Goal: Task Accomplishment & Management: Complete application form

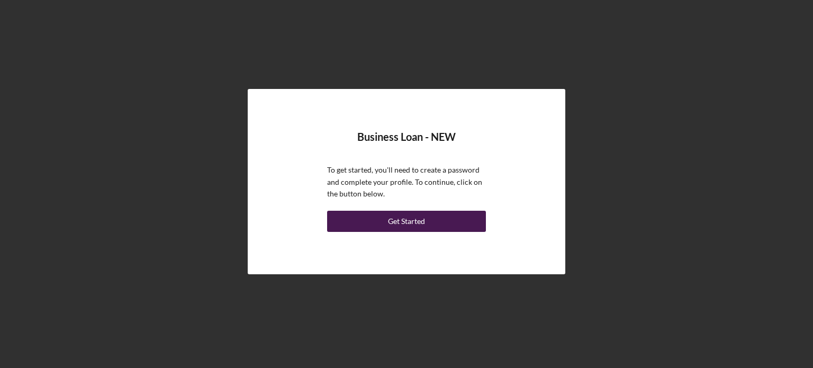
click at [402, 224] on div "Get Started" at bounding box center [406, 221] width 37 height 21
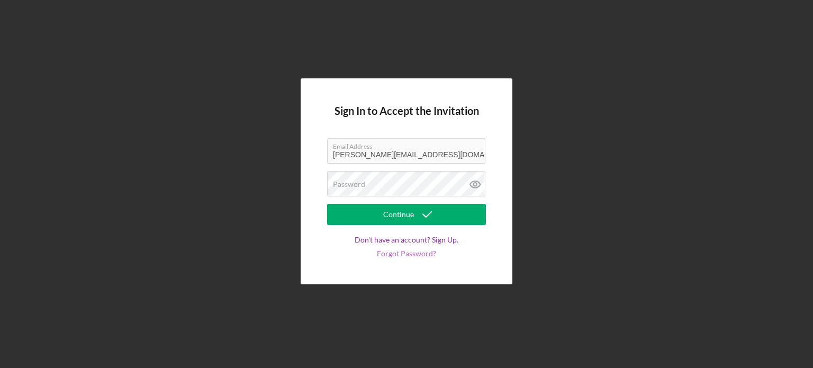
click at [402, 256] on link "Forgot Password?" at bounding box center [406, 253] width 59 height 8
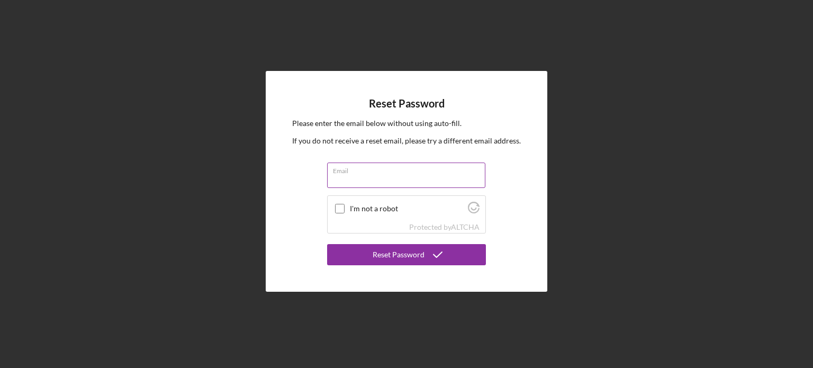
click at [389, 175] on input "Email" at bounding box center [406, 174] width 158 height 25
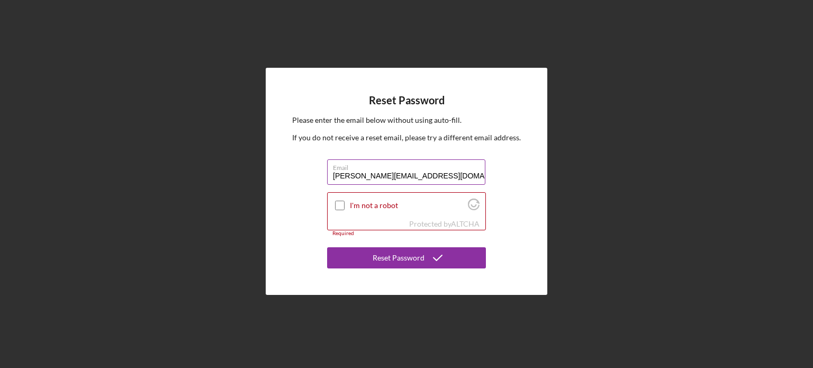
type input "[PERSON_NAME][EMAIL_ADDRESS][DOMAIN_NAME]"
click at [327, 247] on button "Reset Password" at bounding box center [406, 257] width 159 height 21
click at [343, 204] on input "I'm not a robot" at bounding box center [340, 206] width 10 height 10
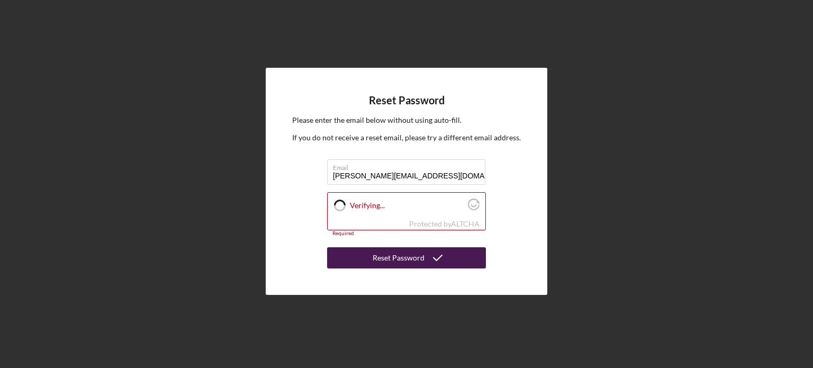
checkbox input "true"
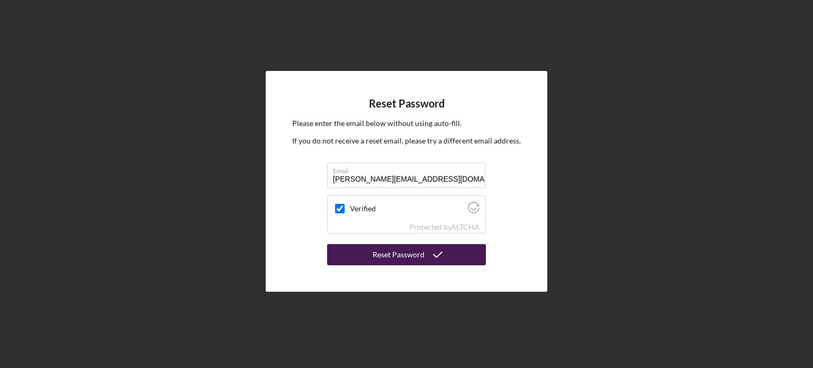
click at [391, 259] on div "Reset Password" at bounding box center [399, 254] width 52 height 21
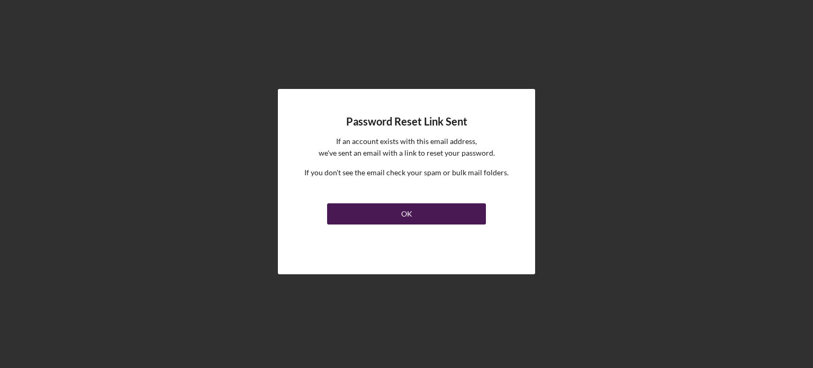
click at [403, 214] on div "OK" at bounding box center [406, 213] width 11 height 21
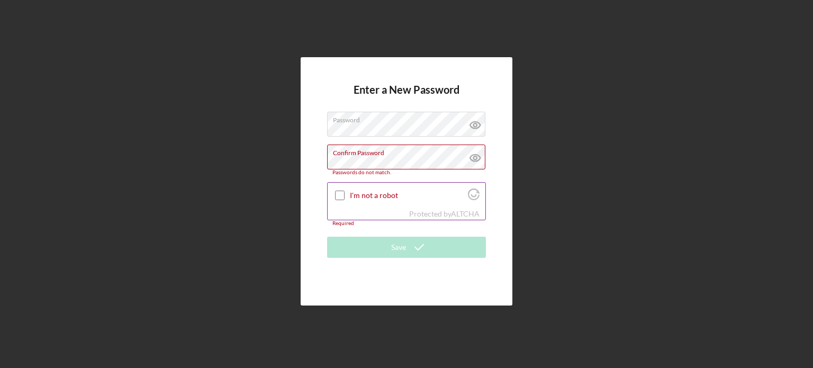
click at [342, 191] on input "I'm not a robot" at bounding box center [340, 196] width 10 height 10
checkbox input "true"
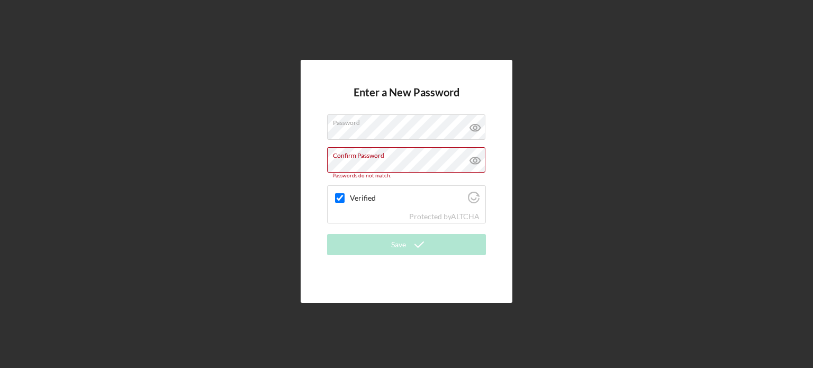
click at [260, 142] on div "Enter a New Password Password Confirm Password Passwords do not match. Verified…" at bounding box center [406, 181] width 802 height 362
click at [475, 127] on icon at bounding box center [475, 127] width 26 height 26
click at [473, 158] on icon at bounding box center [475, 160] width 26 height 26
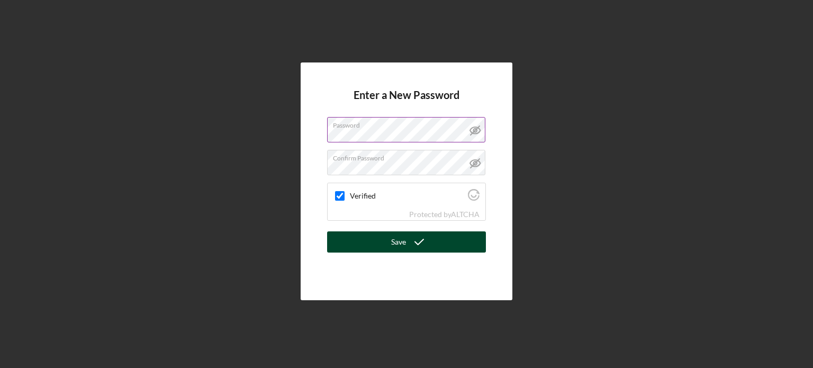
click at [374, 243] on button "Save" at bounding box center [406, 241] width 159 height 21
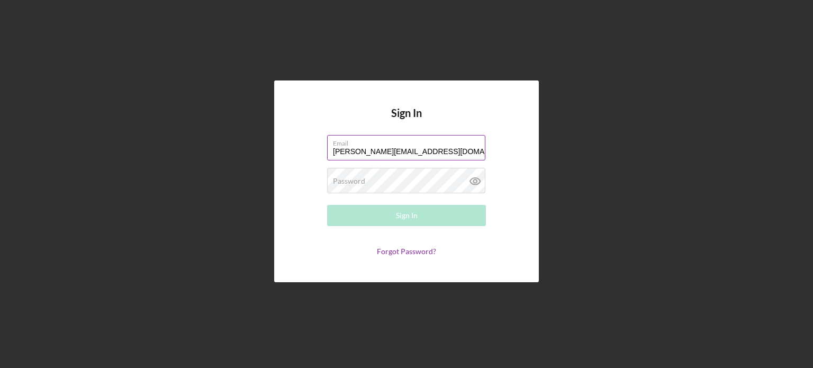
type input "[PERSON_NAME][EMAIL_ADDRESS][DOMAIN_NAME]"
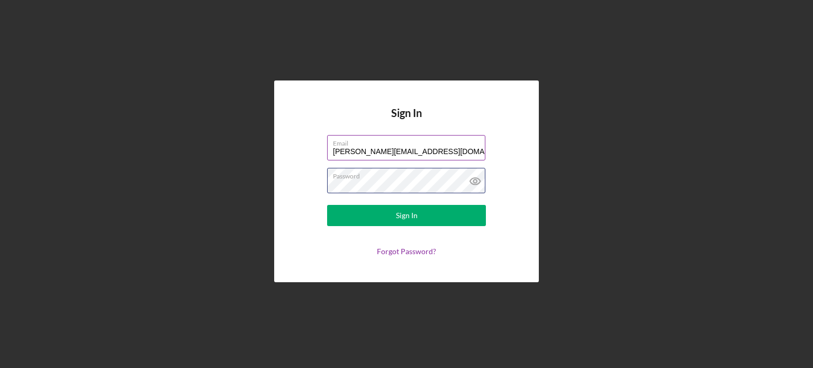
click at [327, 205] on button "Sign In" at bounding box center [406, 215] width 159 height 21
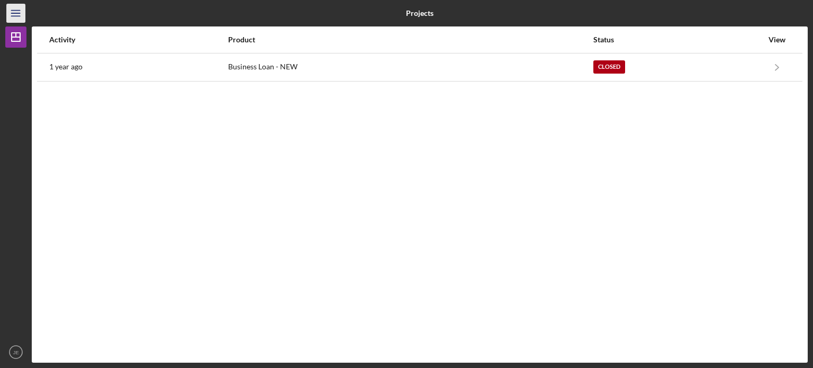
click at [15, 14] on icon "Icon/Menu" at bounding box center [16, 14] width 24 height 24
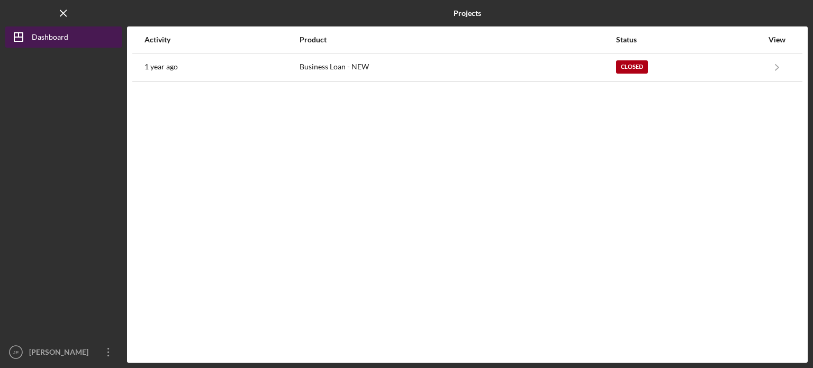
click at [21, 32] on icon "Icon/Dashboard" at bounding box center [18, 37] width 26 height 26
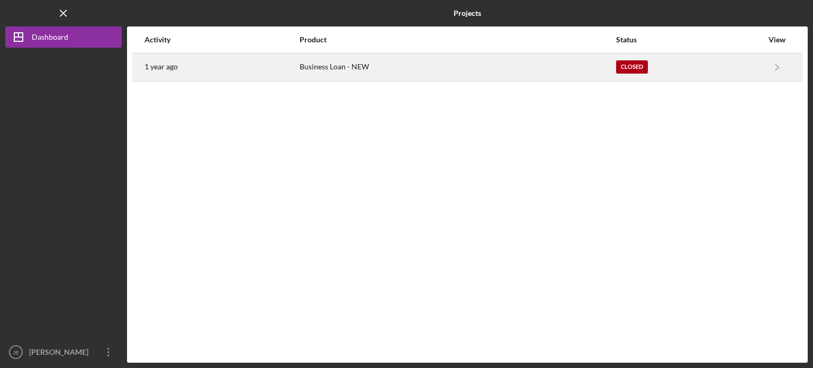
click at [360, 61] on div "Business Loan - NEW" at bounding box center [458, 67] width 316 height 26
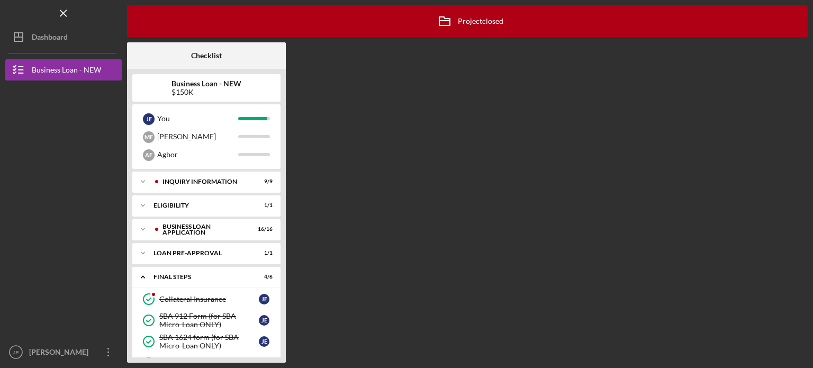
click at [726, 199] on div "Icon/Archived Project closed Icon/Info Checklist Business Loan - NEW $150K J E …" at bounding box center [467, 183] width 681 height 357
click at [102, 349] on icon "Icon/Overflow" at bounding box center [108, 352] width 26 height 26
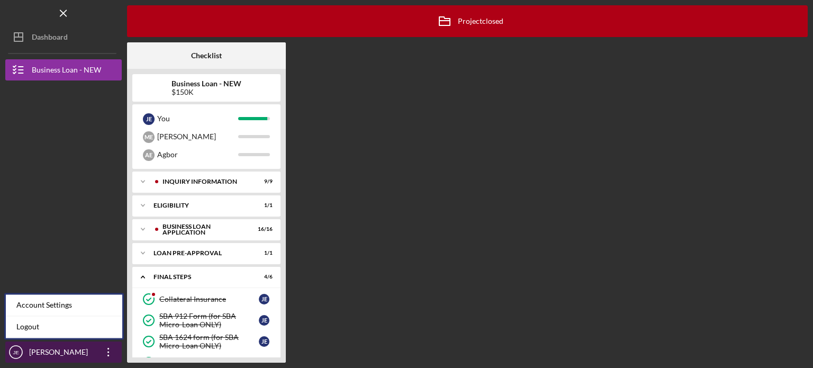
click at [102, 349] on icon "Icon/Overflow" at bounding box center [108, 352] width 26 height 26
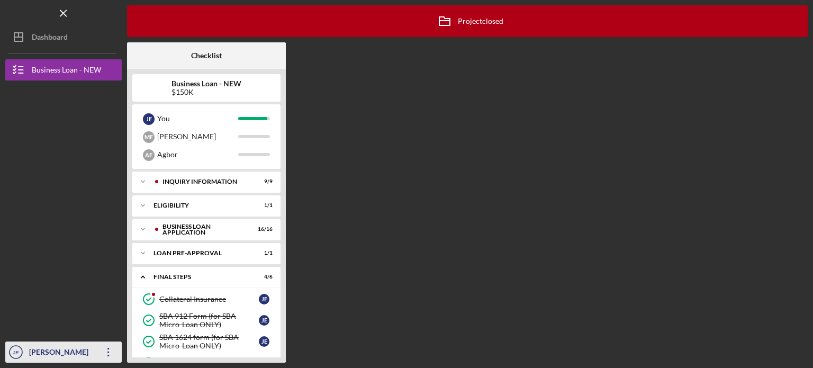
click at [102, 349] on icon "Icon/Overflow" at bounding box center [108, 352] width 26 height 26
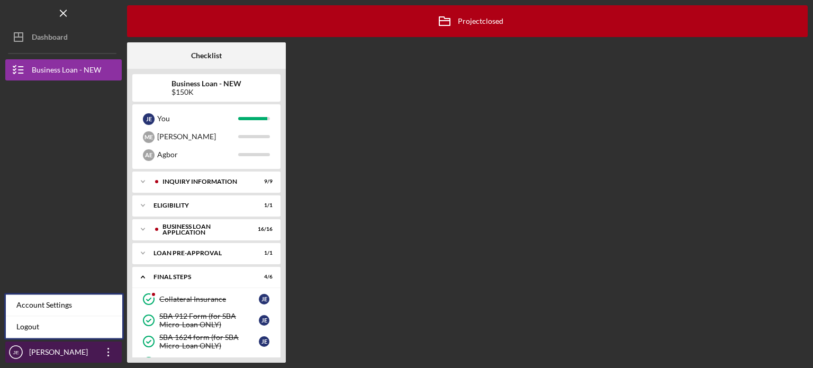
click at [102, 349] on icon "Icon/Overflow" at bounding box center [108, 352] width 26 height 26
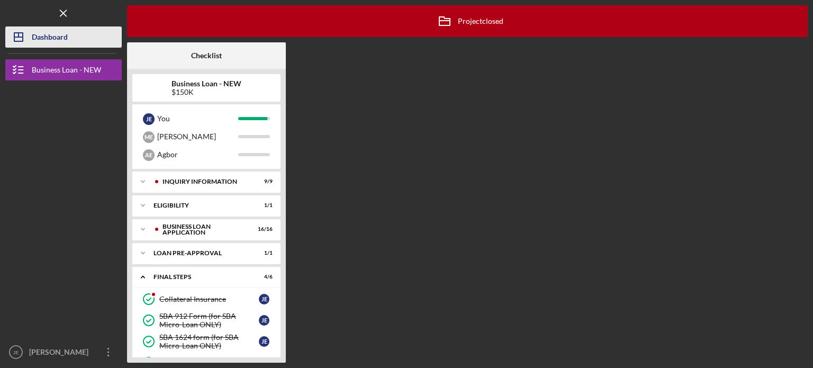
click at [79, 38] on button "Icon/Dashboard Dashboard" at bounding box center [63, 36] width 116 height 21
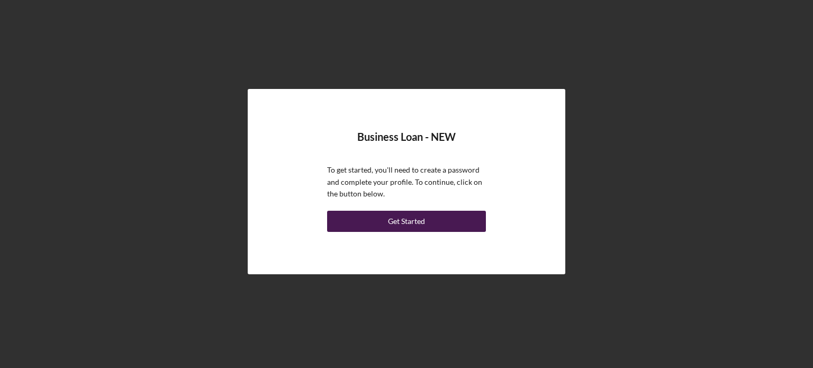
click at [446, 220] on button "Get Started" at bounding box center [406, 221] width 159 height 21
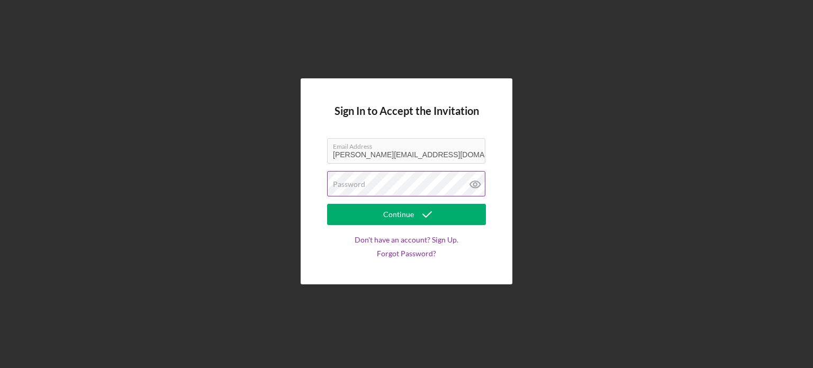
click at [362, 182] on label "Password" at bounding box center [349, 184] width 32 height 8
click at [327, 204] on button "Continue" at bounding box center [406, 214] width 159 height 21
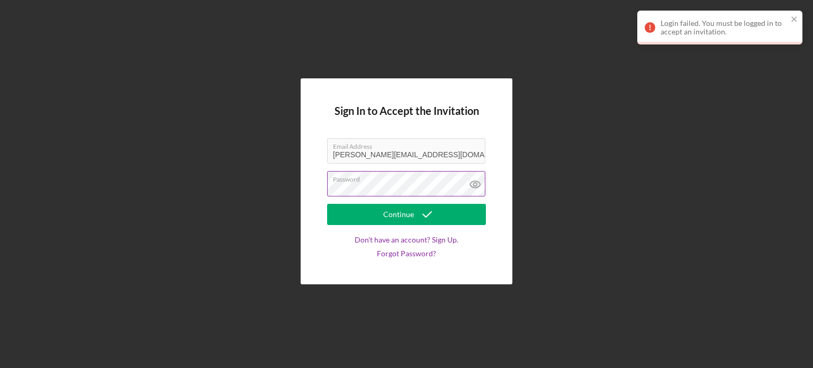
click at [388, 177] on label "Password" at bounding box center [409, 177] width 152 height 12
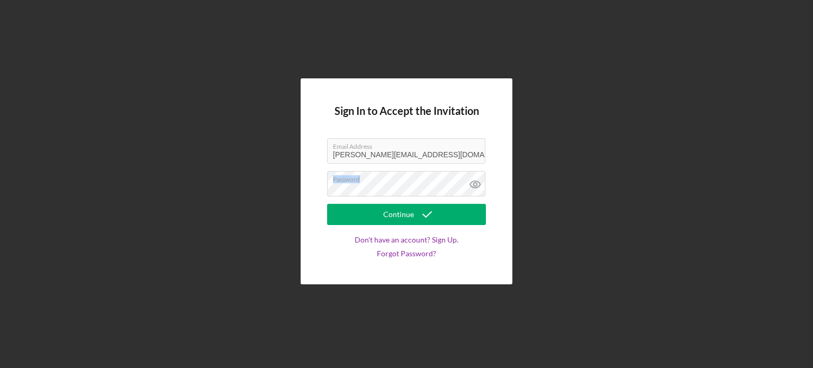
drag, startPoint x: 388, startPoint y: 177, endPoint x: 231, endPoint y: 171, distance: 157.3
click at [231, 171] on div "Sign In to Accept the Invitation Email Address jean.enow@kencorfoods.com Passwo…" at bounding box center [406, 181] width 802 height 362
click at [279, 167] on div "Sign In to Accept the Invitation Email Address jean.enow@kencorfoods.com Passwo…" at bounding box center [406, 181] width 802 height 362
click at [327, 204] on button "Continue" at bounding box center [406, 214] width 159 height 21
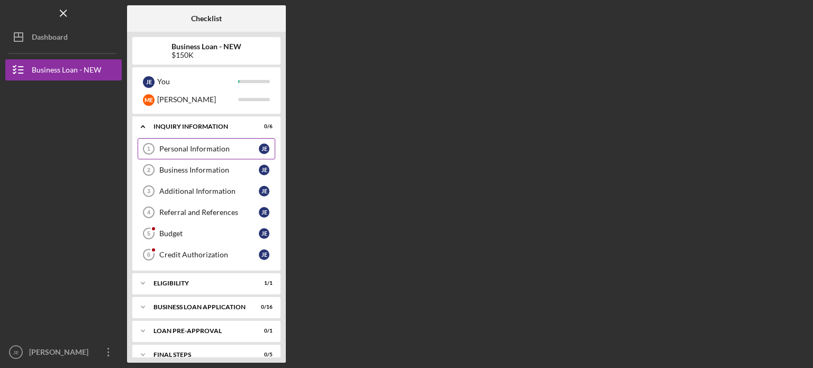
click at [229, 152] on div "Personal Information" at bounding box center [208, 148] width 99 height 8
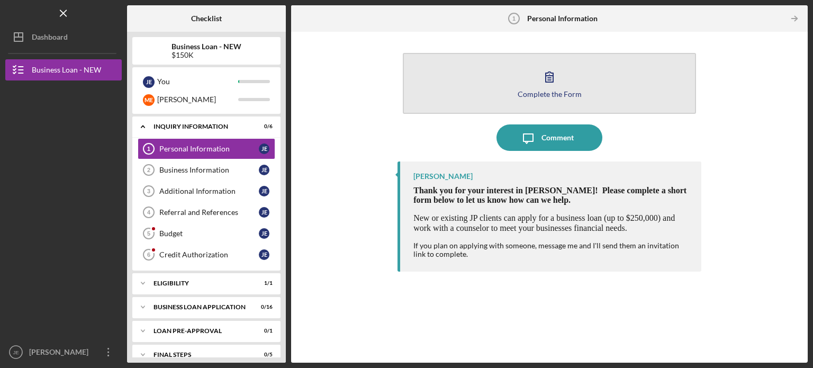
click at [563, 80] on button "Complete the Form Form" at bounding box center [549, 83] width 293 height 61
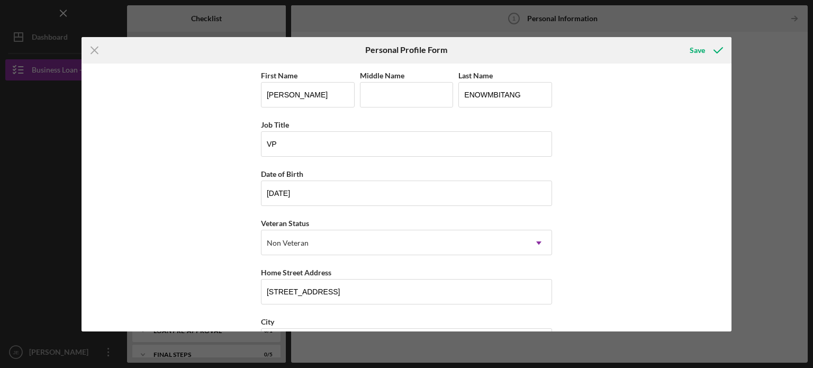
click at [727, 316] on div "First Name JEAN Middle Name Last Name ENOWMBITANG Job Title VP Date of Birth 03…" at bounding box center [406, 198] width 650 height 268
click at [728, 318] on div "First Name JEAN Middle Name Last Name ENOWMBITANG Job Title VP Date of Birth 03…" at bounding box center [406, 198] width 650 height 268
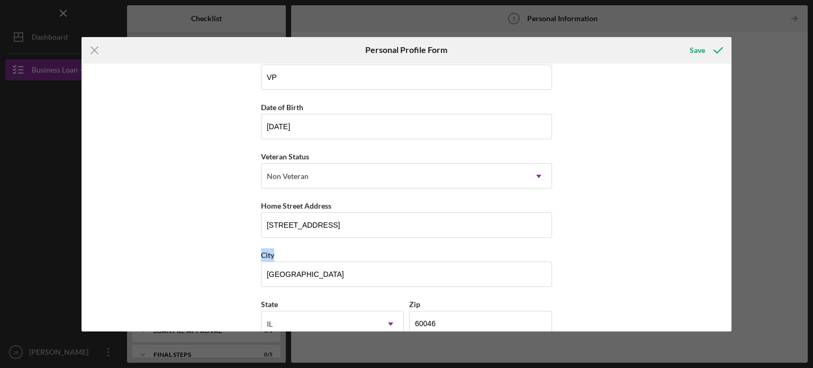
scroll to position [135, 0]
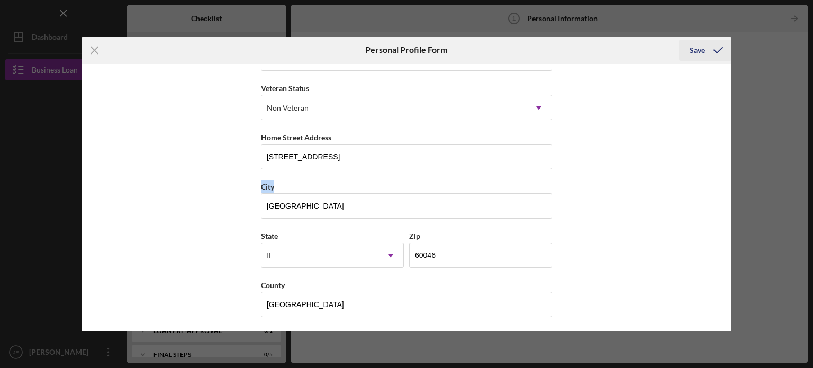
click at [696, 42] on div "Save" at bounding box center [697, 50] width 15 height 21
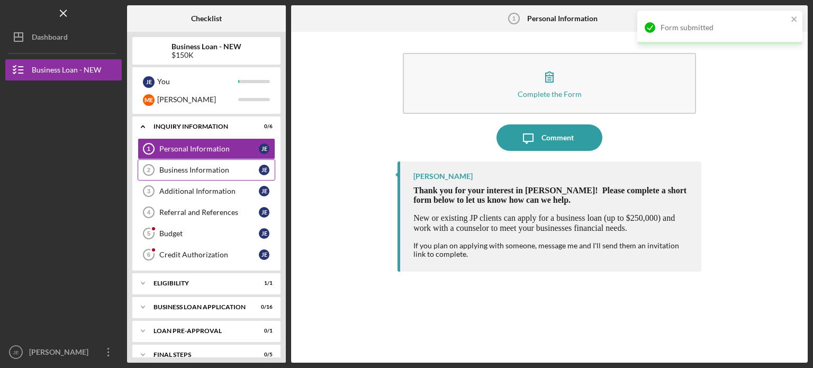
click at [194, 161] on link "Business Information 2 Business Information J E" at bounding box center [207, 169] width 138 height 21
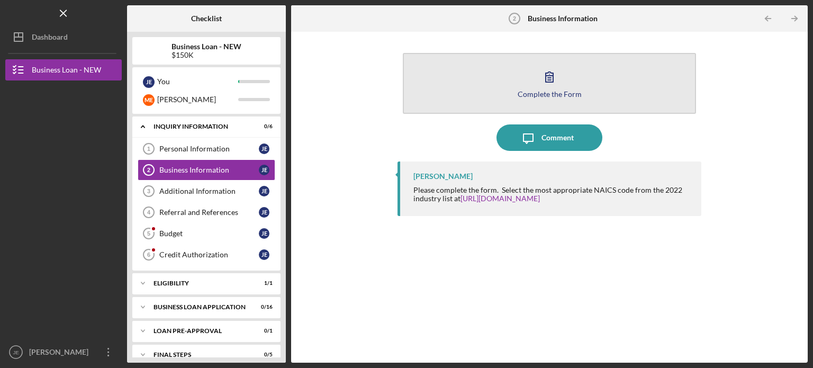
click at [563, 93] on div "Complete the Form" at bounding box center [550, 94] width 64 height 8
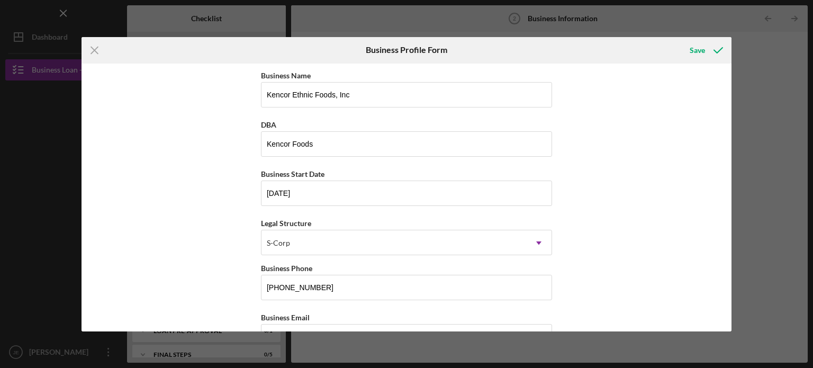
click at [726, 301] on div "Business Name Kencor Ethnic Foods, Inc DBA Kencor Foods Business Start Date 11/…" at bounding box center [406, 198] width 650 height 268
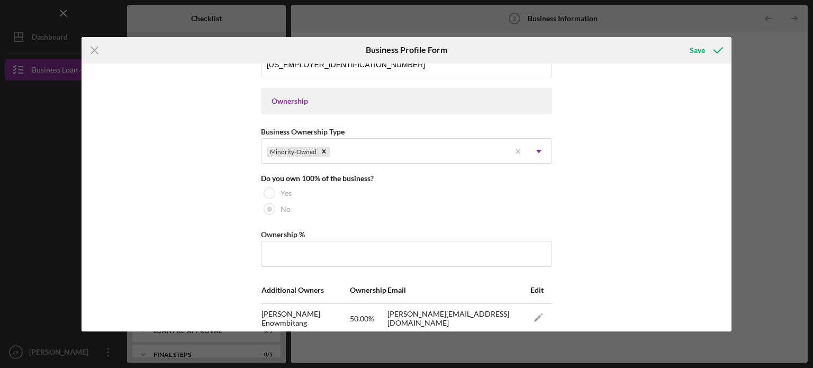
scroll to position [703, 0]
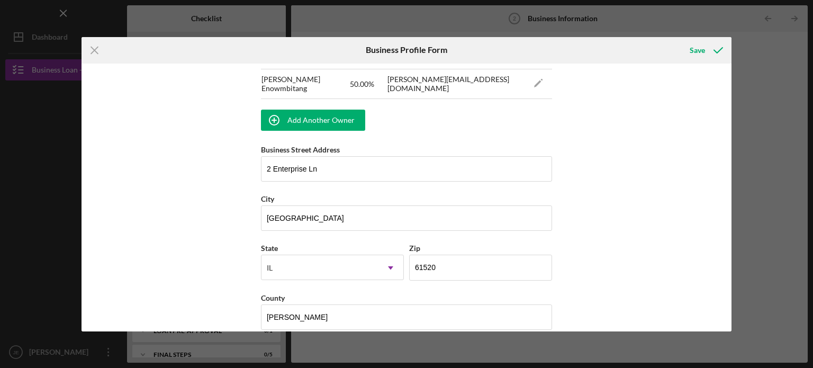
click at [724, 84] on div "Business Name Kencor Ethnic Foods, Inc DBA Kencor Foods Business Start Date 11/…" at bounding box center [406, 198] width 650 height 268
click at [724, 83] on div "Business Name Kencor Ethnic Foods, Inc DBA Kencor Foods Business Start Date 11/…" at bounding box center [406, 198] width 650 height 268
click at [726, 82] on div "Business Name Kencor Ethnic Foods, Inc DBA Kencor Foods Business Start Date 11/…" at bounding box center [406, 198] width 650 height 268
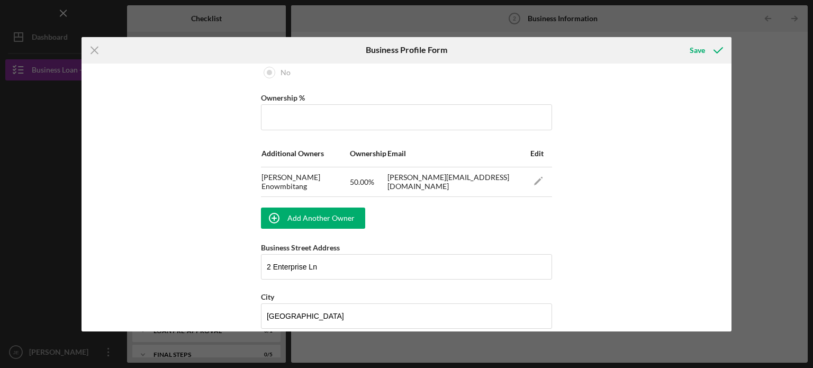
scroll to position [609, 0]
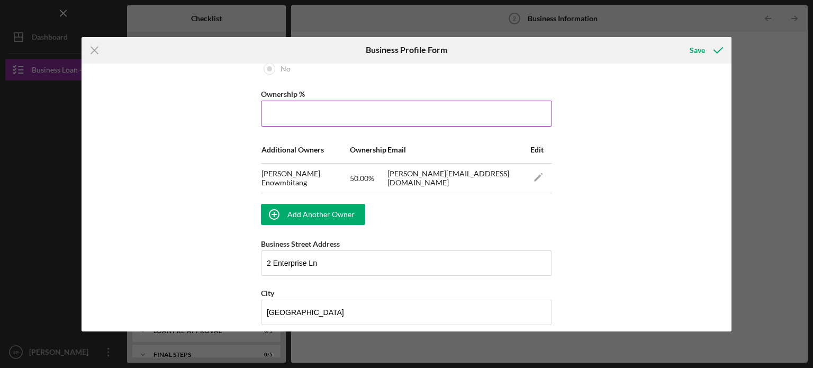
click at [282, 110] on input "Ownership %" at bounding box center [406, 113] width 291 height 25
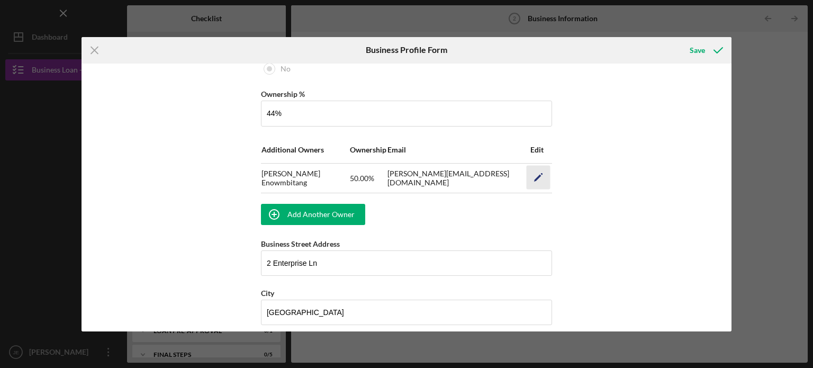
type input "44.00%"
click at [540, 172] on icon "Icon/Edit" at bounding box center [538, 178] width 24 height 24
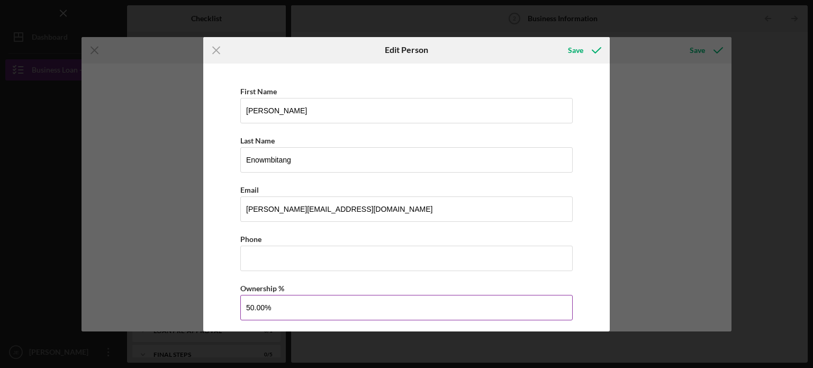
click at [307, 301] on input "50.00%" at bounding box center [406, 307] width 332 height 25
type input "5%"
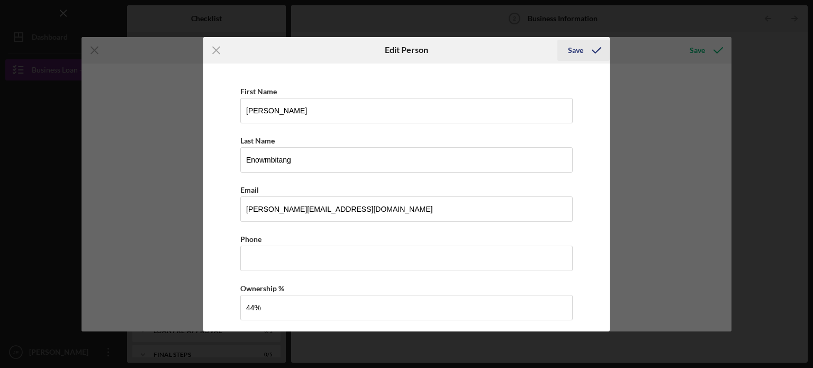
type input "44.00%"
click at [574, 48] on div "Save" at bounding box center [575, 50] width 15 height 21
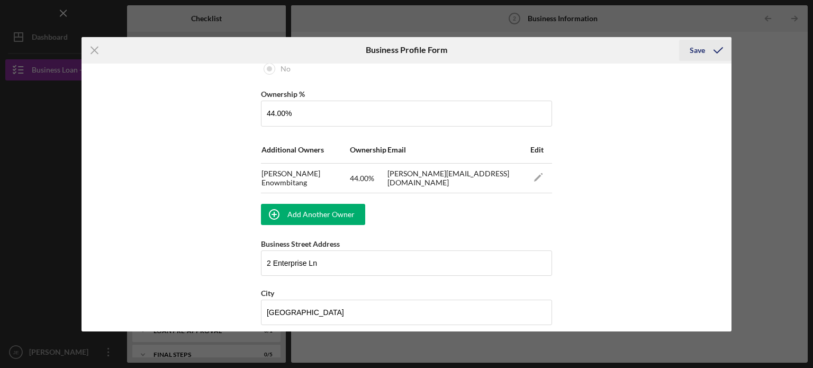
click at [697, 56] on div "Save" at bounding box center [697, 50] width 15 height 21
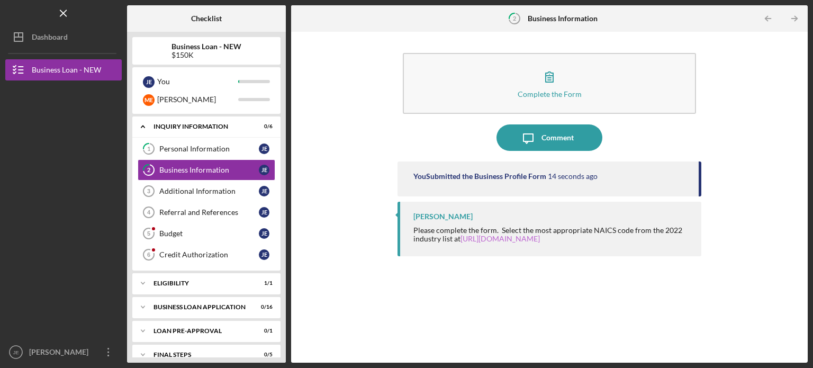
click at [511, 238] on link "https://www.census.gov/naics/" at bounding box center [499, 238] width 79 height 9
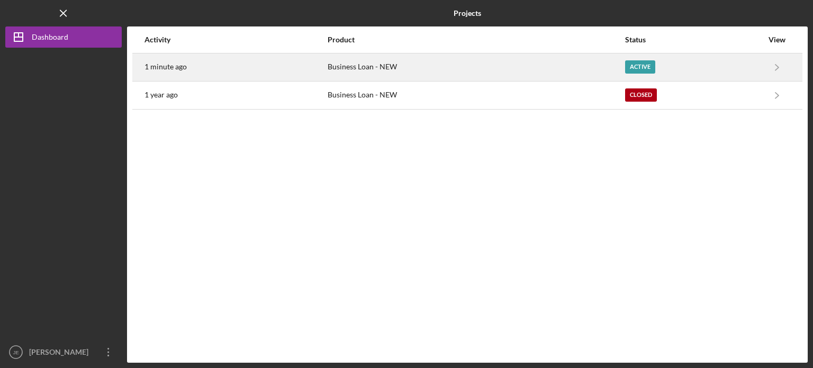
click at [650, 65] on div "Active" at bounding box center [640, 66] width 30 height 13
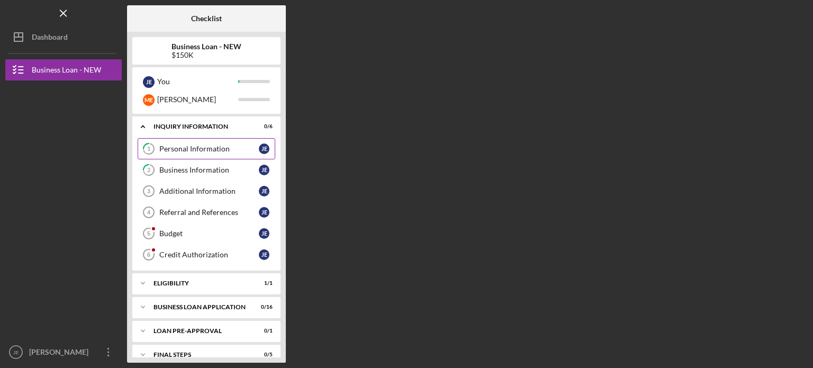
click at [239, 150] on div "Personal Information" at bounding box center [208, 148] width 99 height 8
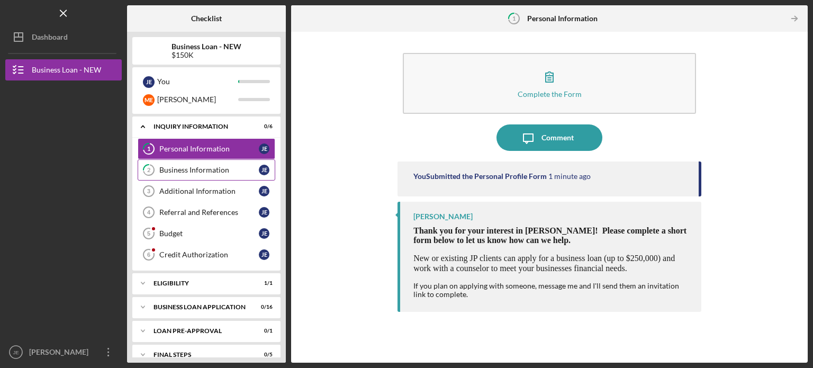
click at [237, 176] on link "2 Business Information J E" at bounding box center [207, 169] width 138 height 21
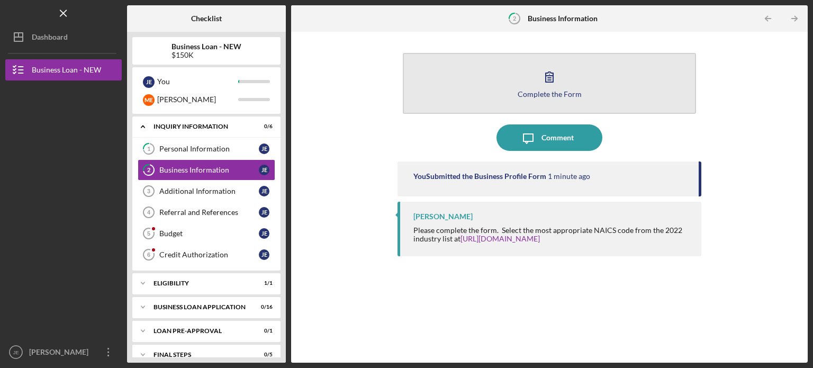
click at [530, 74] on button "Complete the Form Form" at bounding box center [549, 83] width 293 height 61
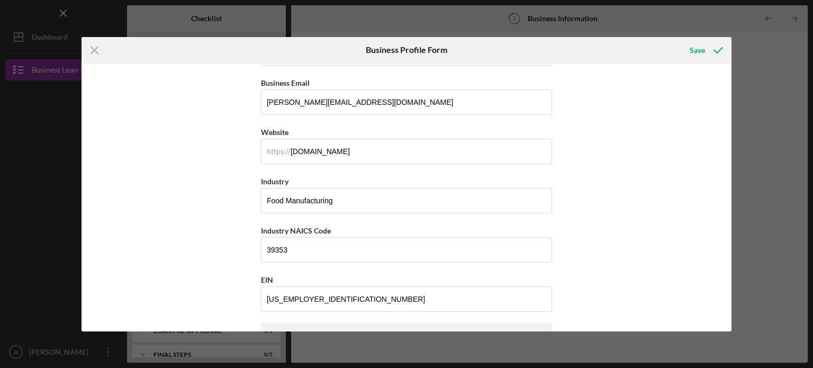
scroll to position [240, 0]
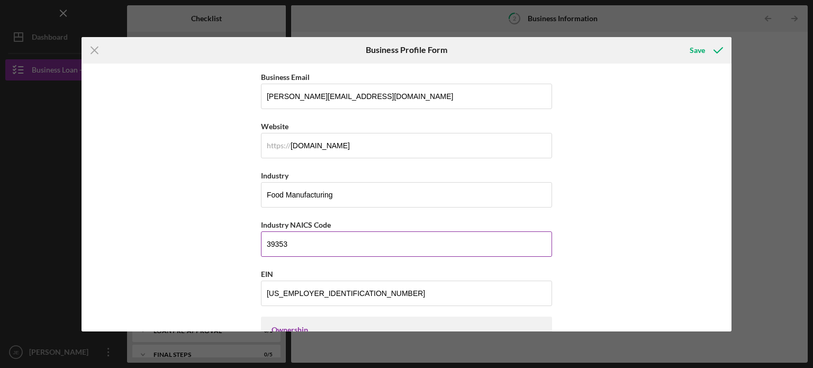
click at [303, 244] on input "39353" at bounding box center [406, 243] width 291 height 25
type input "3"
paste input "73260"
type input "73260"
click at [727, 315] on div "Business Name Kencor Ethnic Foods, Inc DBA Kencor Foods Business Start Date 11/…" at bounding box center [406, 198] width 650 height 268
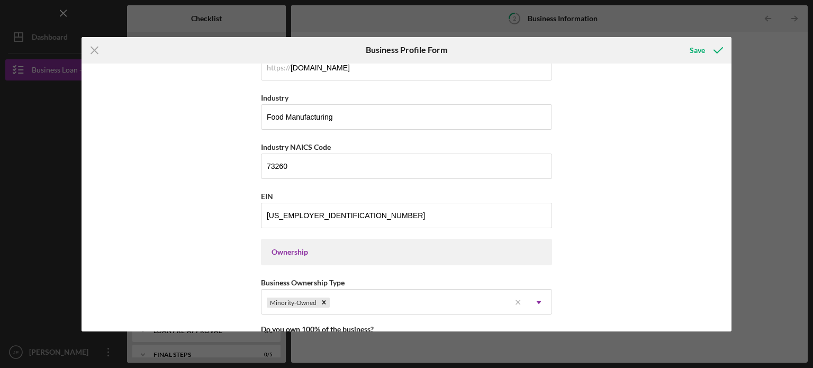
scroll to position [306, 0]
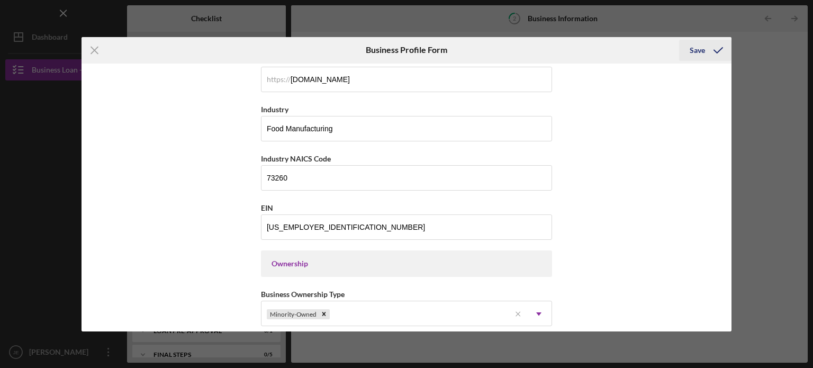
click at [694, 50] on div "Save" at bounding box center [697, 50] width 15 height 21
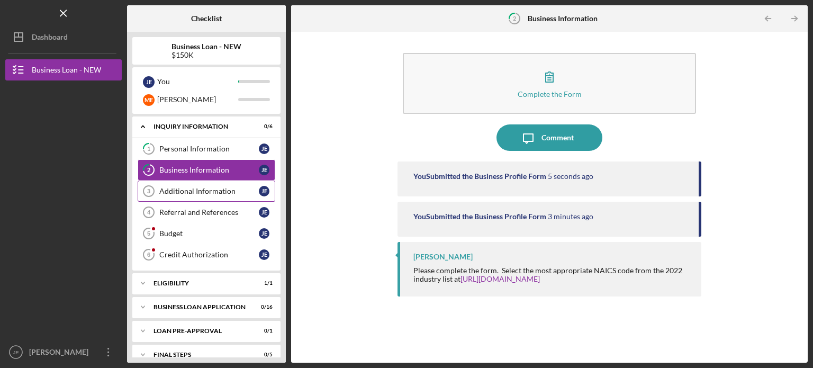
click at [224, 195] on link "Additional Information 3 Additional Information J E" at bounding box center [207, 190] width 138 height 21
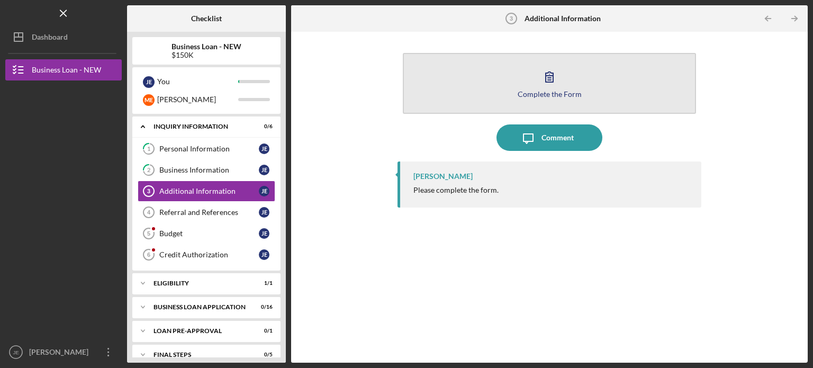
click at [545, 85] on icon "button" at bounding box center [549, 77] width 26 height 26
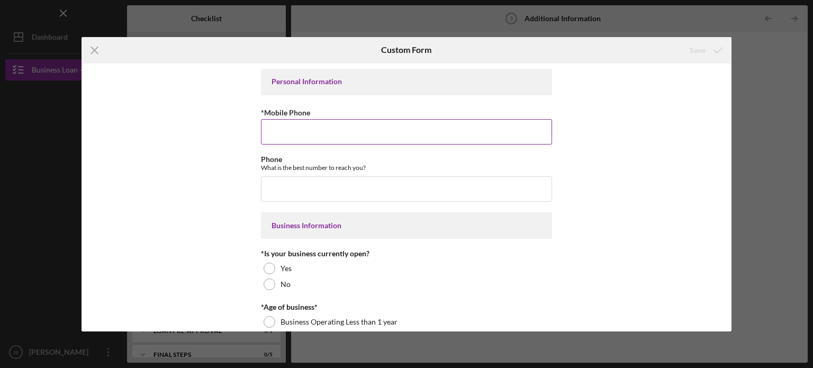
click at [312, 133] on input "*Mobile Phone" at bounding box center [406, 131] width 291 height 25
type input "(847) 529-1069"
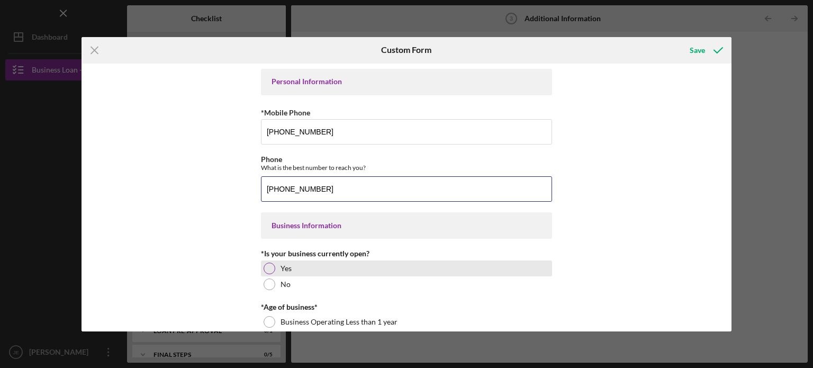
type input "(847) 529-1069"
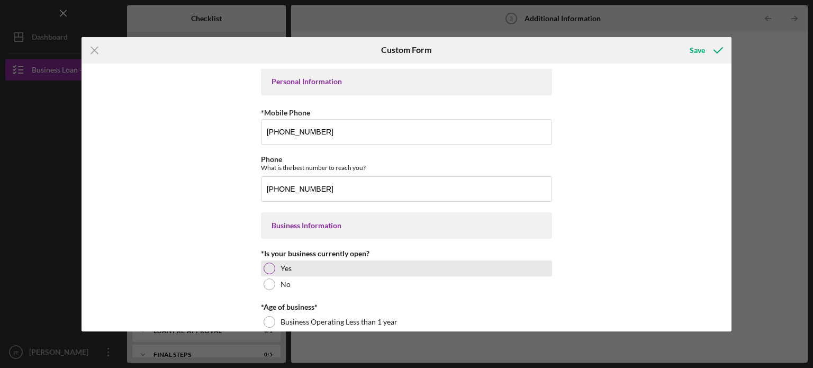
click at [272, 265] on div at bounding box center [270, 268] width 12 height 12
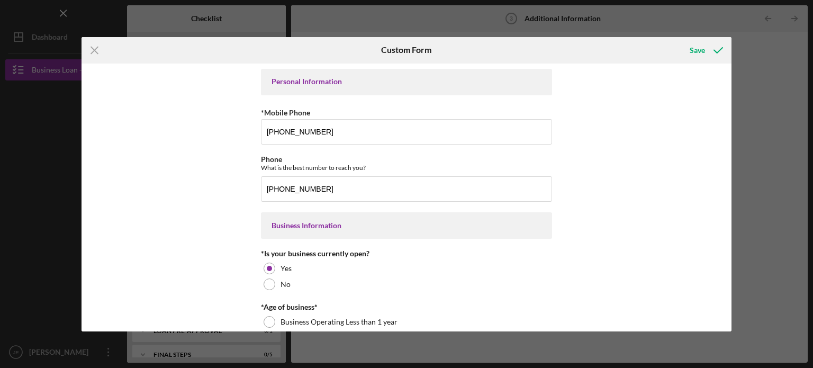
click at [726, 315] on div "Personal Information *Mobile Phone (847) 529-1069 Phone What is the best number…" at bounding box center [406, 198] width 650 height 268
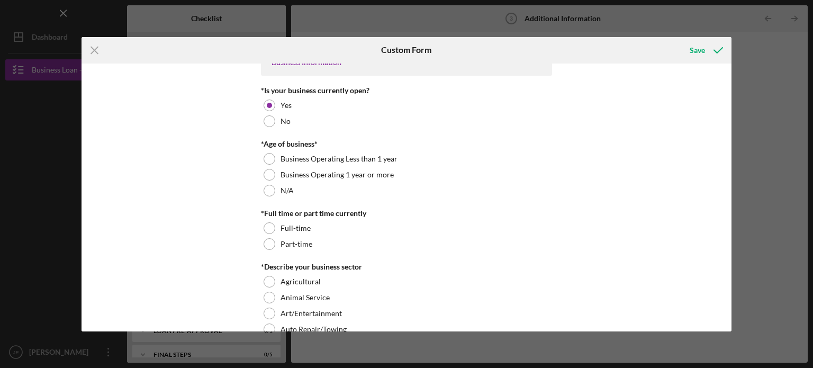
scroll to position [165, 0]
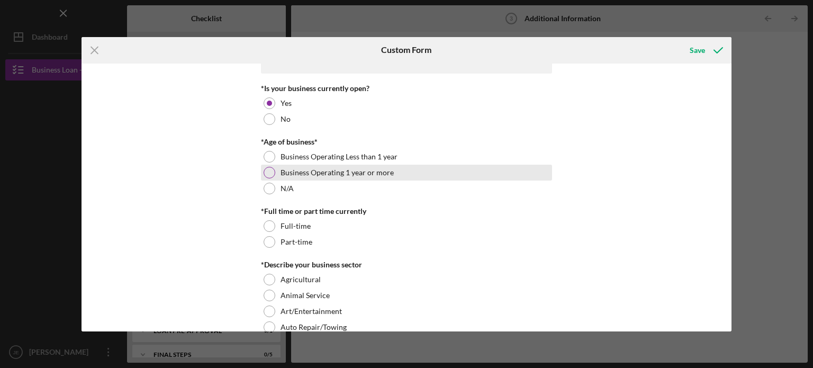
click at [340, 175] on label "Business Operating 1 year or more" at bounding box center [336, 172] width 113 height 8
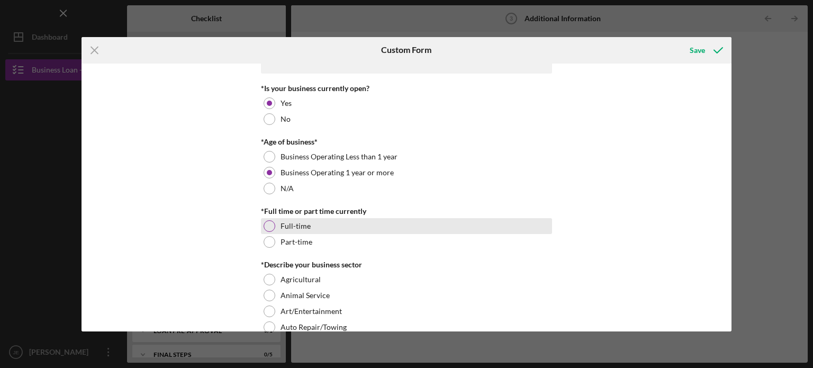
click at [304, 223] on label "Full-time" at bounding box center [295, 226] width 30 height 8
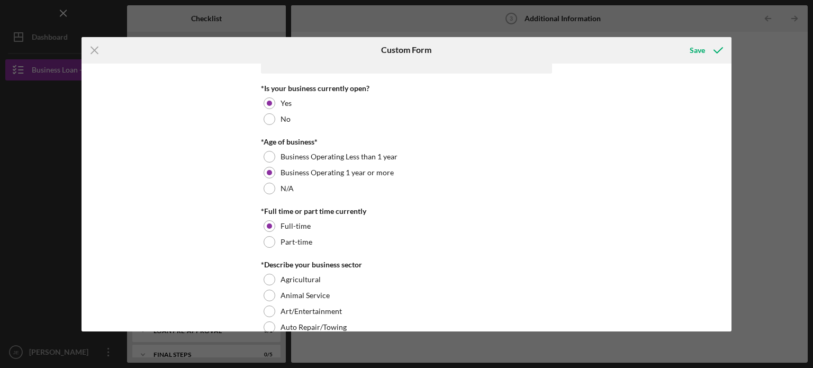
click at [726, 321] on div "Personal Information *Mobile Phone (847) 529-1069 Phone What is the best number…" at bounding box center [406, 198] width 650 height 268
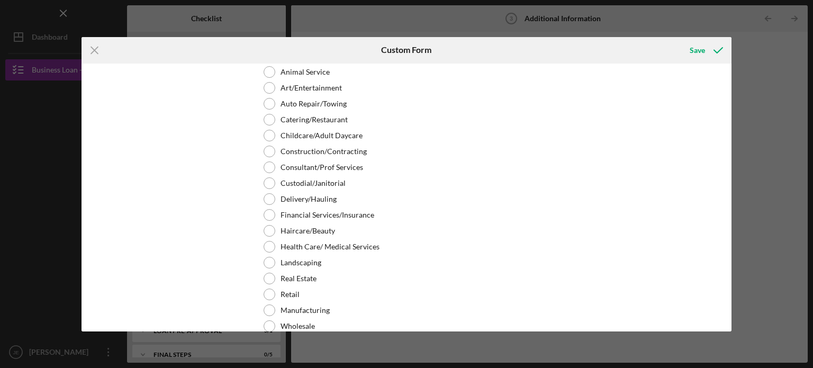
scroll to position [401, 0]
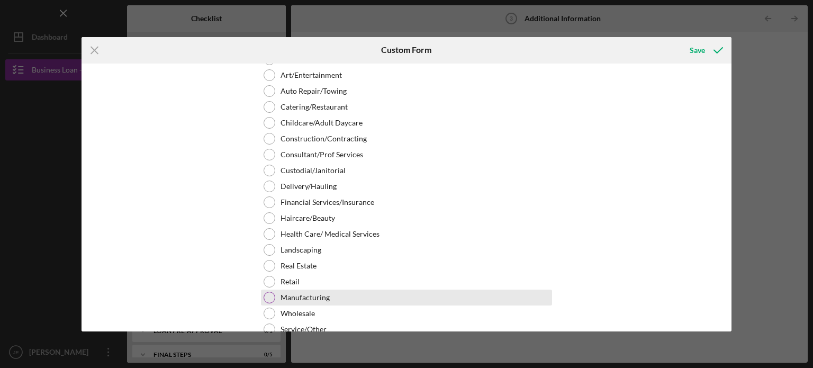
click at [309, 295] on label "Manufacturing" at bounding box center [304, 297] width 49 height 8
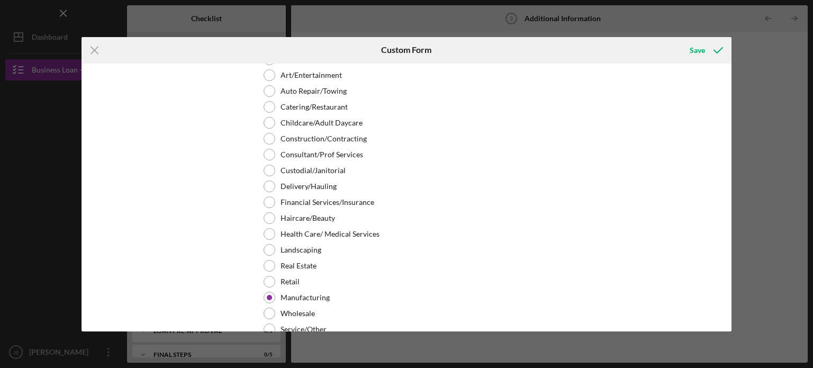
scroll to position [636, 0]
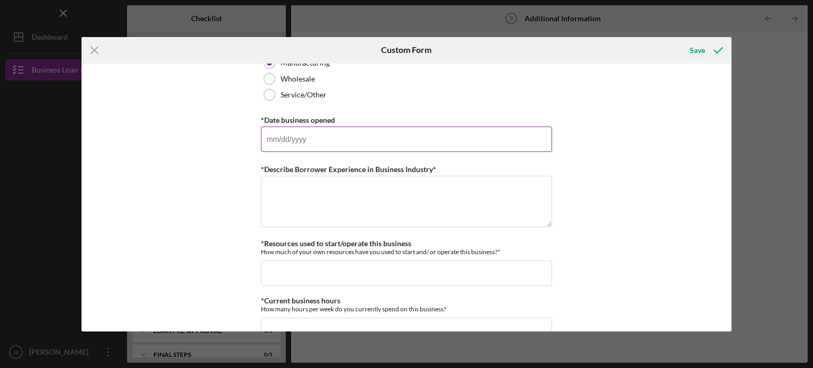
click at [415, 137] on input "*Date business opened" at bounding box center [406, 138] width 291 height 25
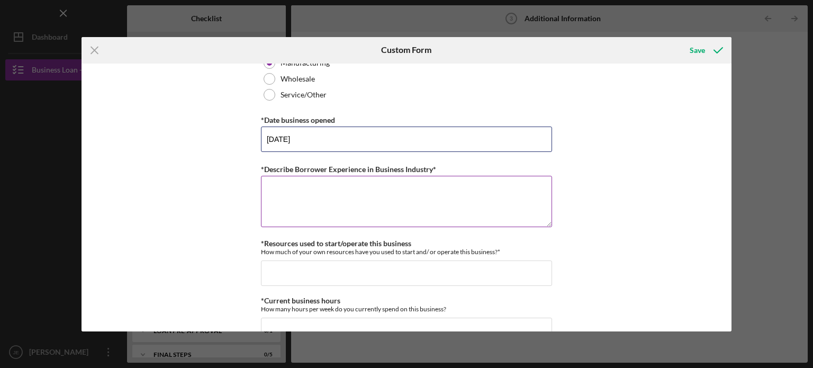
type input "11/03/2003"
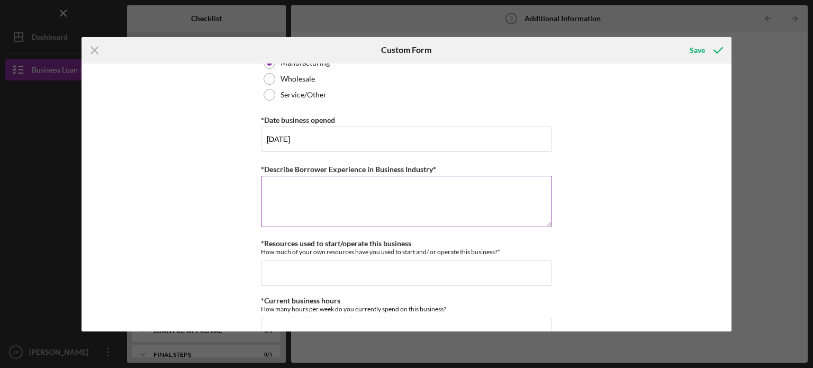
click at [438, 197] on textarea "*Describe Borrower Experience in Business Industry*" at bounding box center [406, 201] width 291 height 51
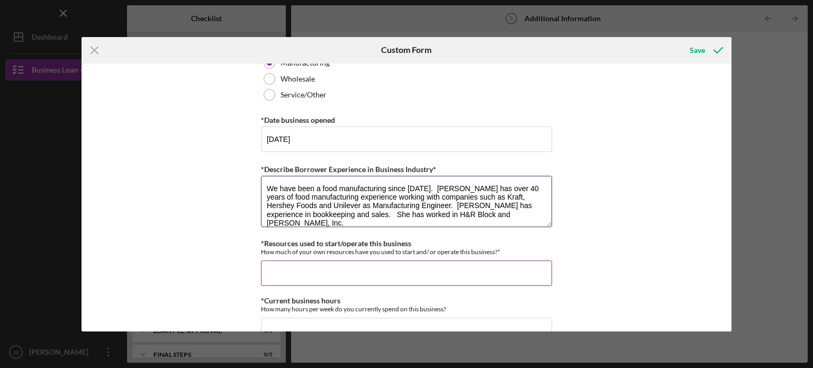
type textarea "We have been a food manufacturing since 2003. Morgan Enowmbitang has over 40 ye…"
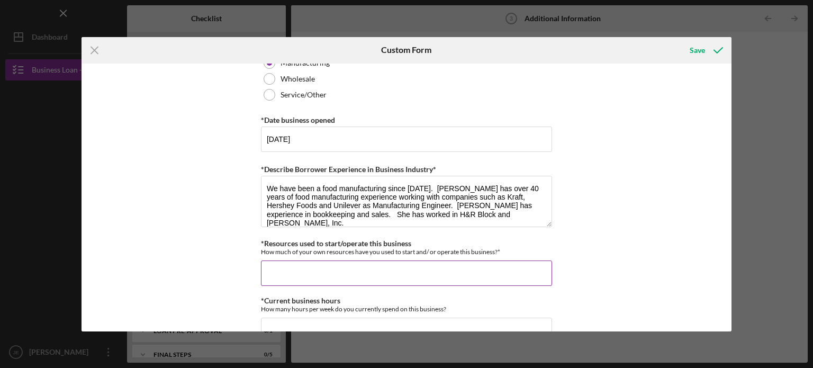
click at [361, 271] on input "*Resources used to start/operate this business" at bounding box center [406, 272] width 291 height 25
type input "$150,000"
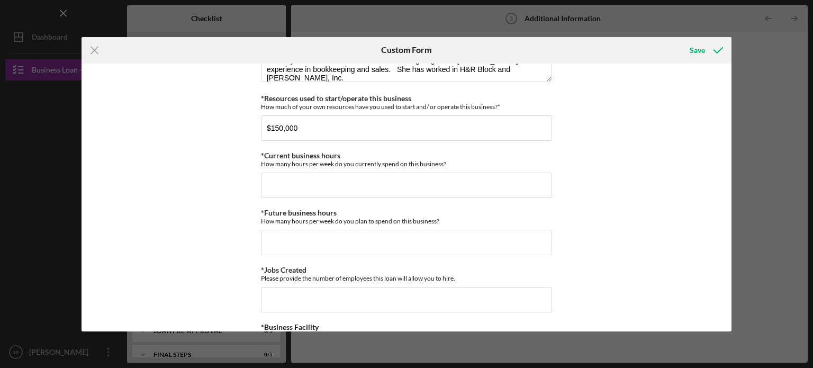
scroll to position [782, 0]
click at [428, 171] on input "*Current business hours" at bounding box center [406, 183] width 291 height 25
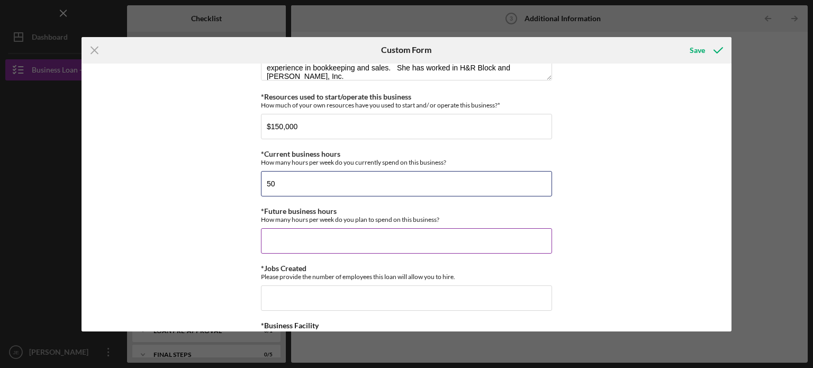
type input "50"
click at [366, 228] on input "*Future business hours" at bounding box center [406, 240] width 291 height 25
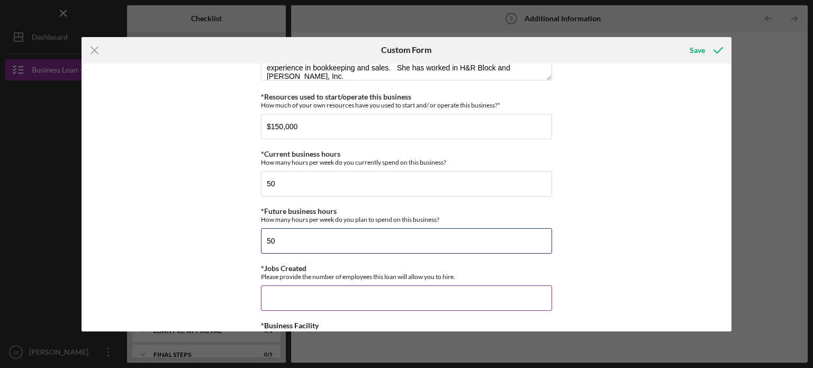
type input "50"
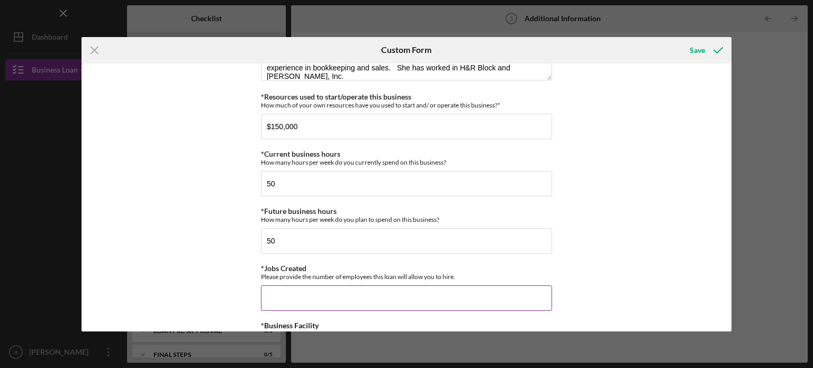
click at [336, 294] on input "*Jobs Created" at bounding box center [406, 297] width 291 height 25
type input "1"
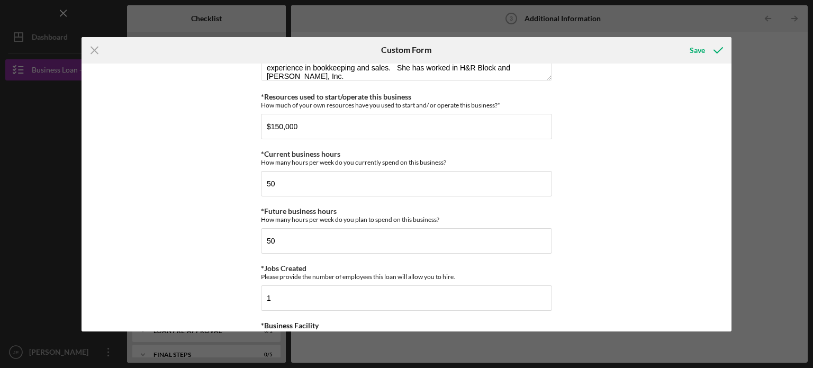
click at [726, 315] on div "Personal Information *Mobile Phone (847) 529-1069 Phone What is the best number…" at bounding box center [406, 198] width 650 height 268
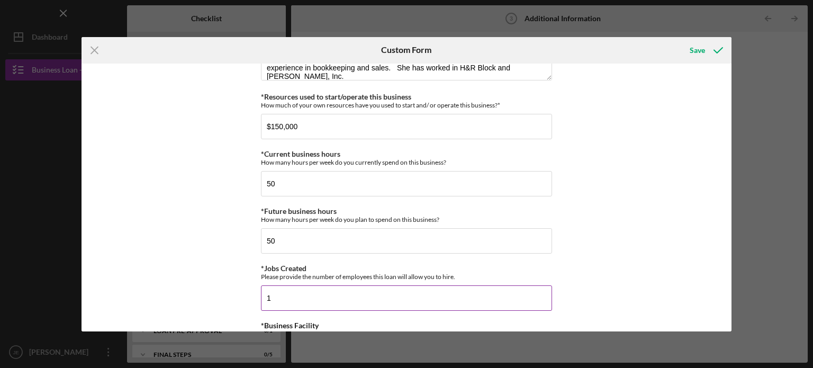
click at [340, 302] on input "1" at bounding box center [406, 297] width 291 height 25
type input "2"
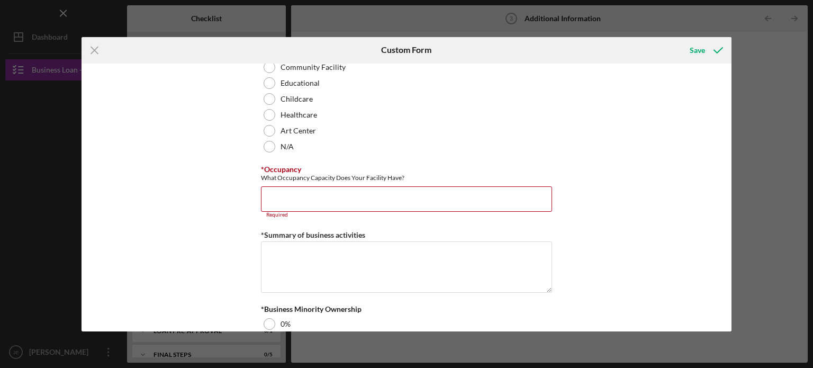
drag, startPoint x: 731, startPoint y: 261, endPoint x: 735, endPoint y: 233, distance: 28.2
click at [735, 233] on div "Icon/Menu Close Custom Form Save Personal Information *Mobile Phone (847) 529-1…" at bounding box center [406, 184] width 813 height 368
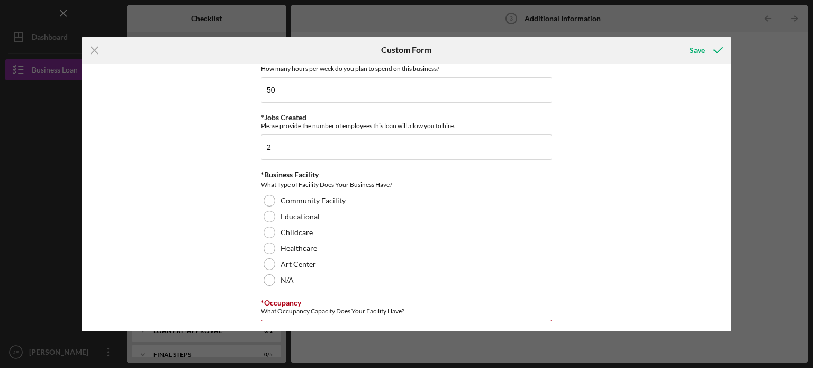
scroll to position [935, 0]
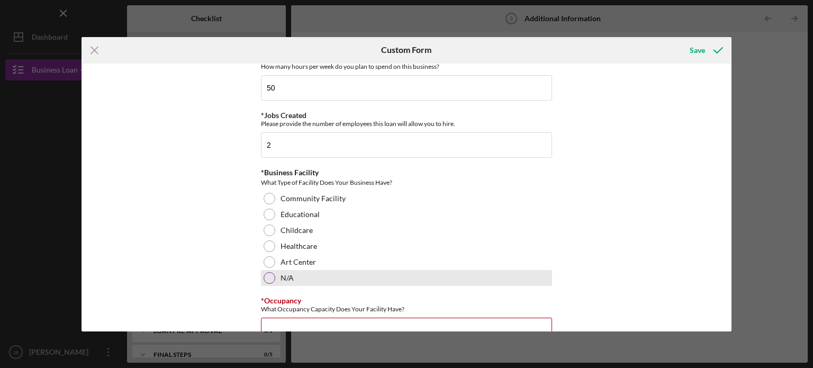
click at [264, 274] on div at bounding box center [270, 278] width 12 height 12
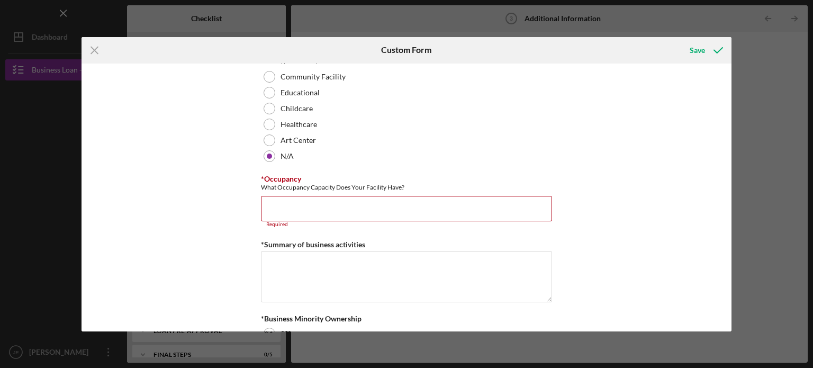
scroll to position [1065, 0]
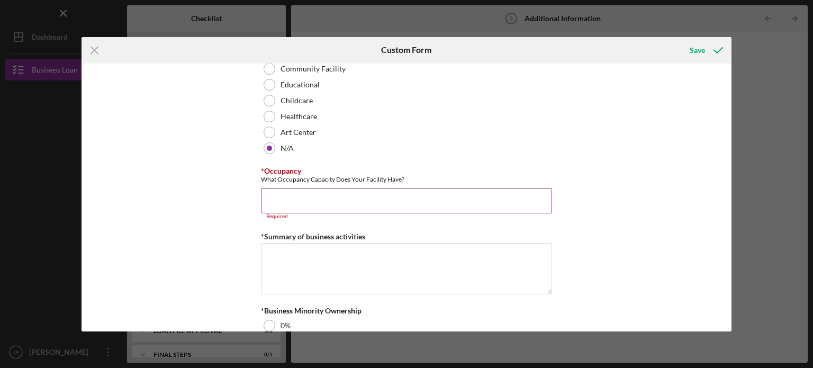
click at [382, 201] on input "*Occupancy" at bounding box center [406, 200] width 291 height 25
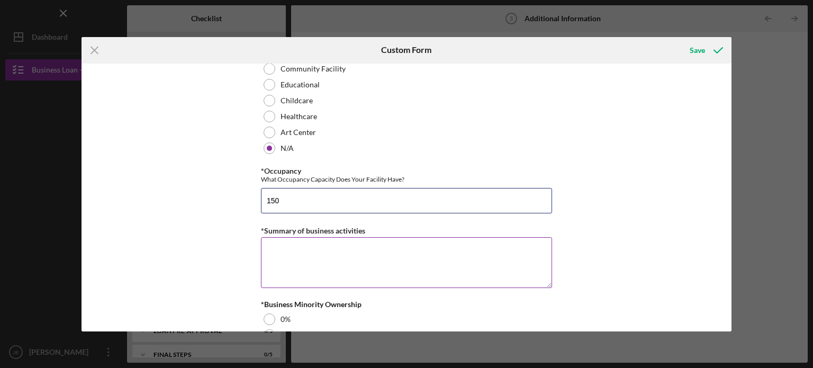
type input "150"
click at [421, 246] on textarea "*Summary of business activities" at bounding box center [406, 262] width 291 height 51
type textarea "D"
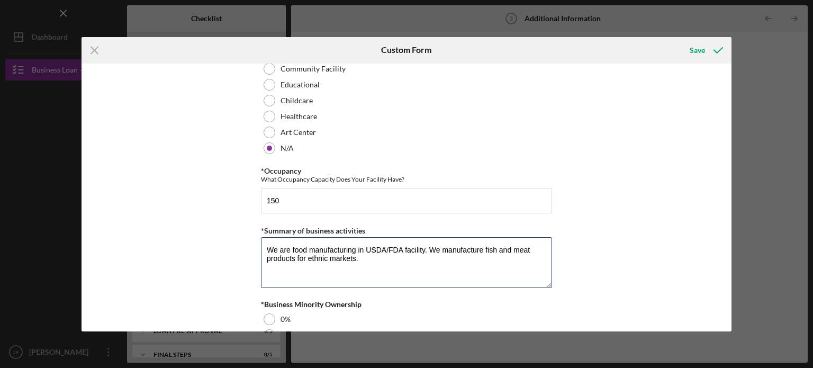
type textarea "We are food manufacturing in USDA/FDA facility. We manufacture fish and meat pr…"
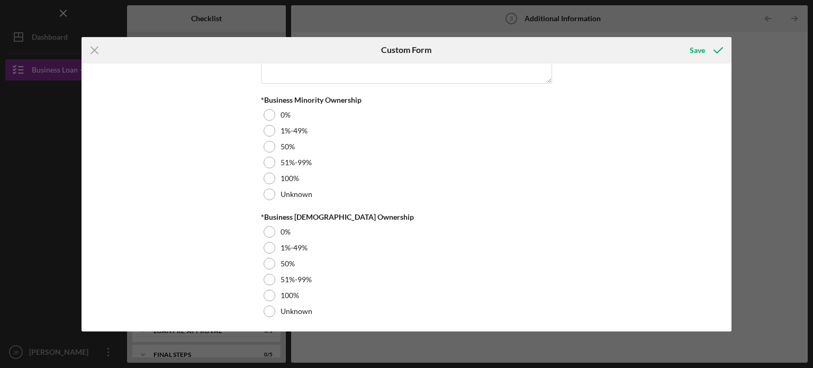
scroll to position [1271, 0]
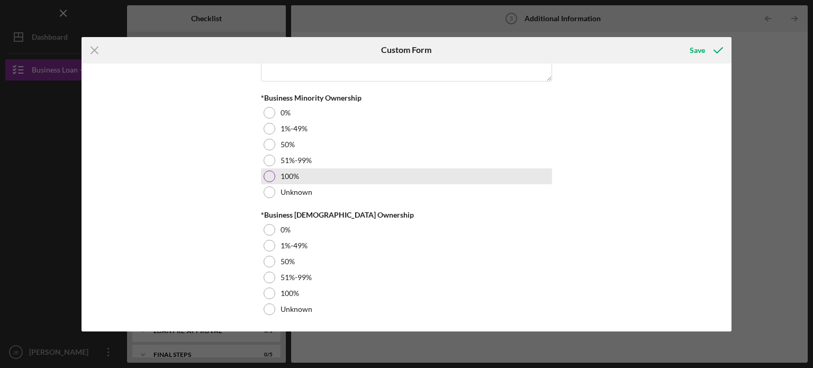
click at [267, 170] on div at bounding box center [270, 176] width 12 height 12
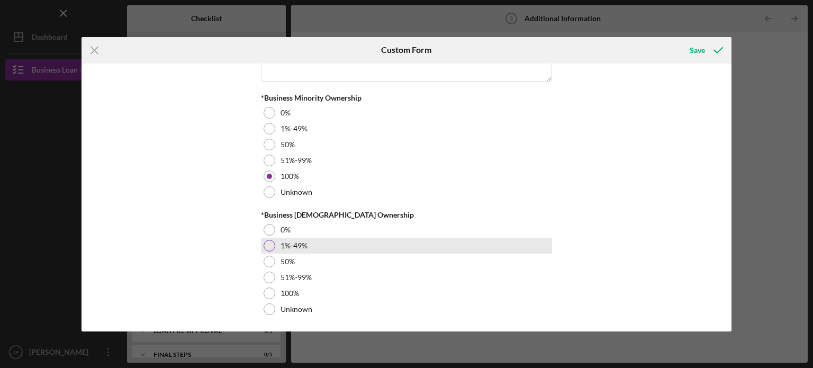
click at [269, 247] on div at bounding box center [270, 246] width 12 height 12
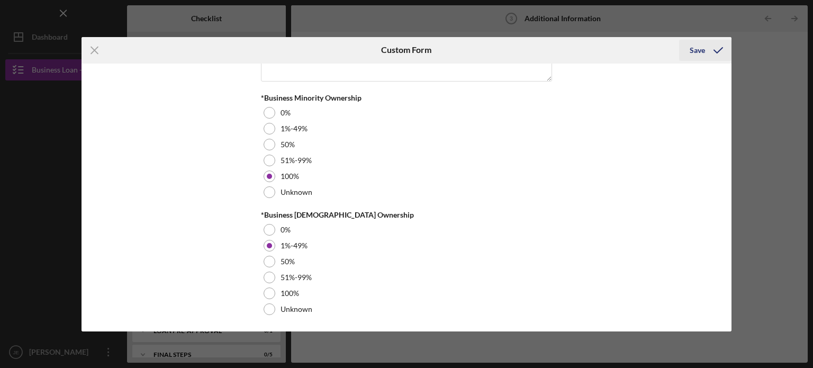
click at [702, 47] on div "Save" at bounding box center [697, 50] width 15 height 21
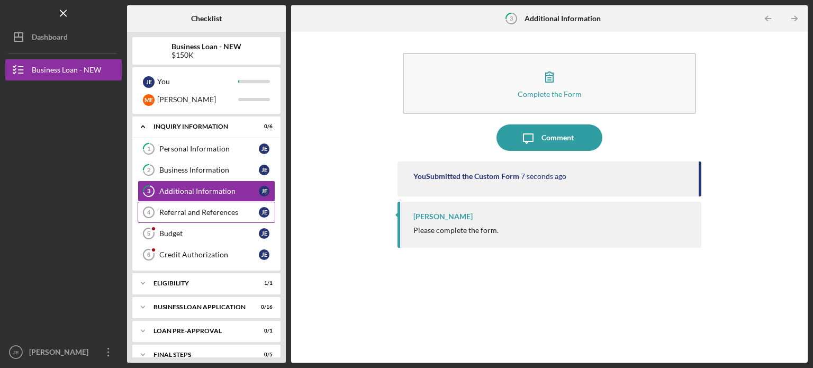
click at [186, 216] on link "Referral and References 4 Referral and References J E" at bounding box center [207, 212] width 138 height 21
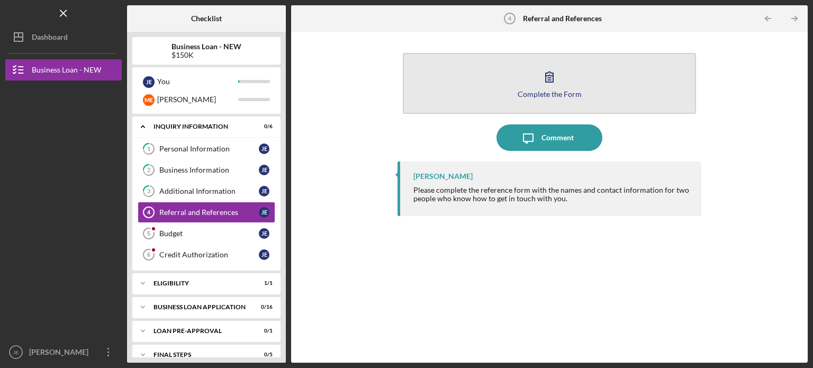
click at [536, 78] on button "Complete the Form Form" at bounding box center [549, 83] width 293 height 61
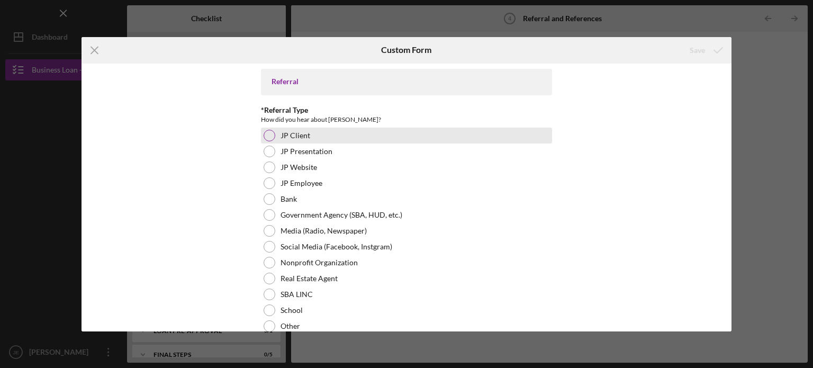
click at [280, 138] on label "JP Client" at bounding box center [295, 135] width 30 height 8
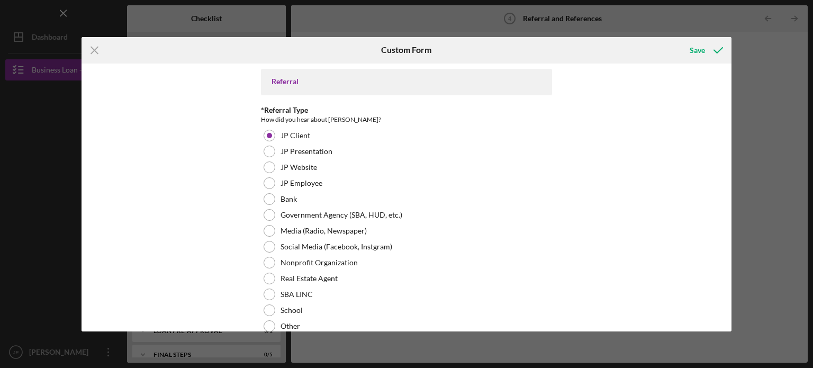
click at [726, 309] on div "Referral *Referral Type How did you hear about Justine PETERSEN? JP Client JP P…" at bounding box center [406, 198] width 650 height 268
drag, startPoint x: 727, startPoint y: 144, endPoint x: 728, endPoint y: 160, distance: 16.4
click at [728, 160] on div "Referral *Referral Type How did you hear about Justine PETERSEN? JP Client JP P…" at bounding box center [406, 198] width 650 height 268
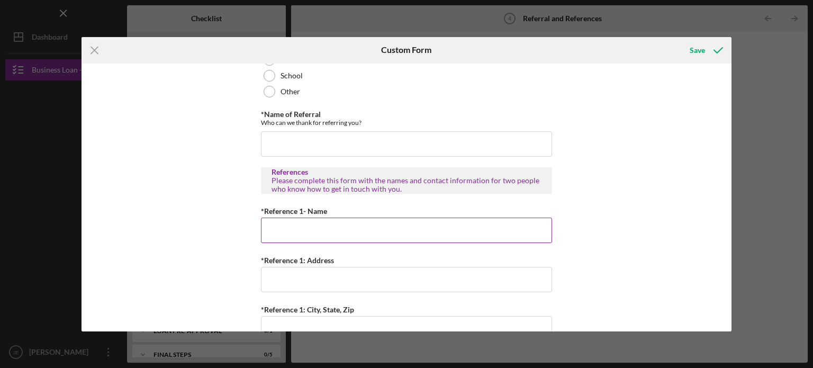
click at [282, 234] on input "*Reference 1- Name" at bounding box center [406, 229] width 291 height 25
type input "A"
type input "Celeste Johnson"
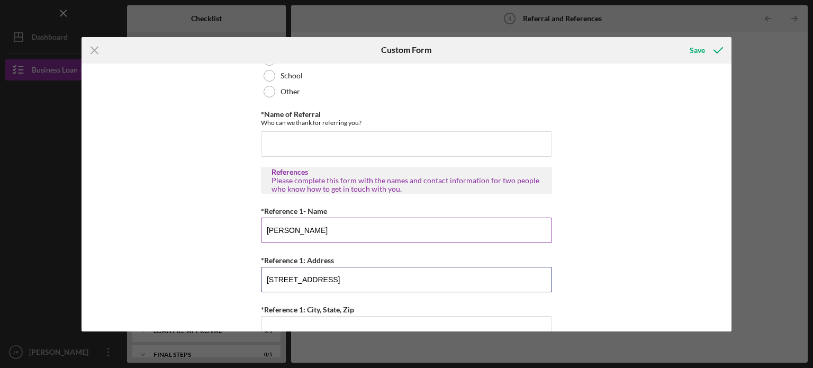
type input "1785 Bayard Ave"
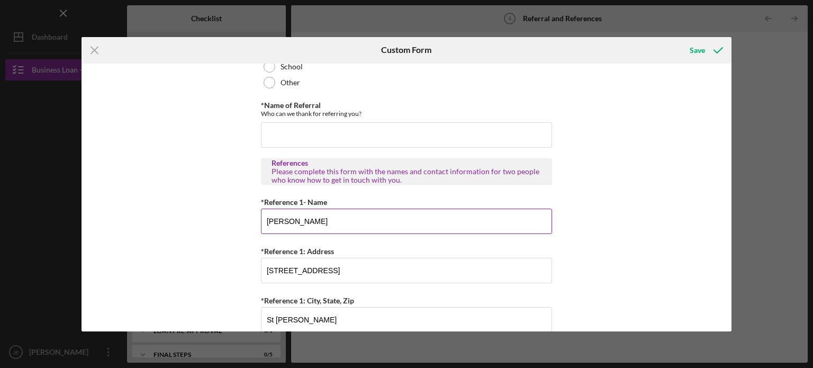
scroll to position [414, 0]
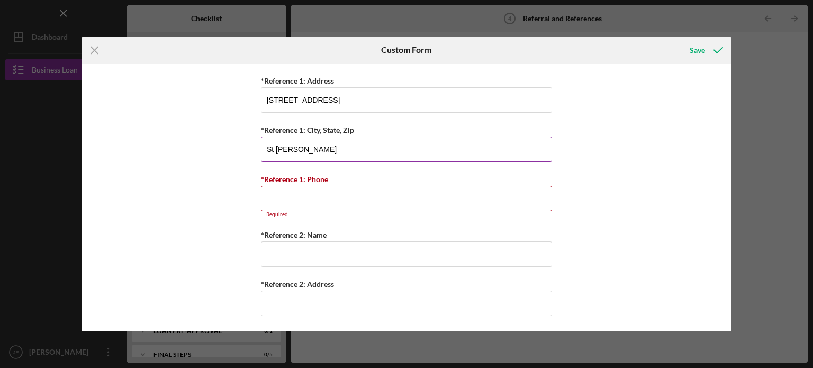
click at [303, 151] on input "St Paul" at bounding box center [406, 149] width 291 height 25
type input "St Paul, MN 55116"
click at [264, 257] on input "*Reference 2: Name" at bounding box center [406, 253] width 291 height 25
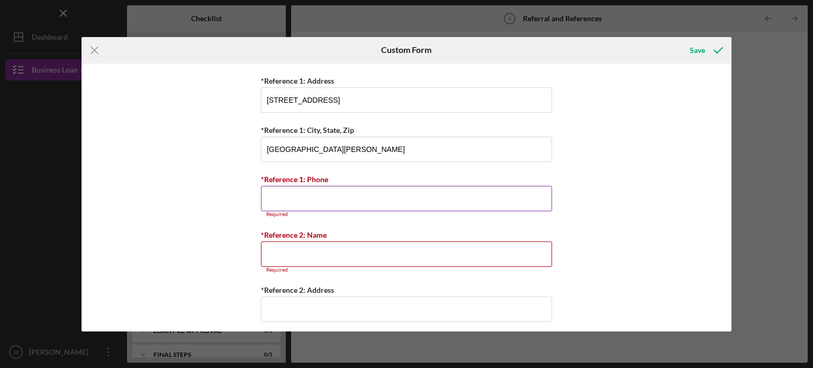
click at [279, 196] on input "*Reference 1: Phone" at bounding box center [406, 198] width 291 height 25
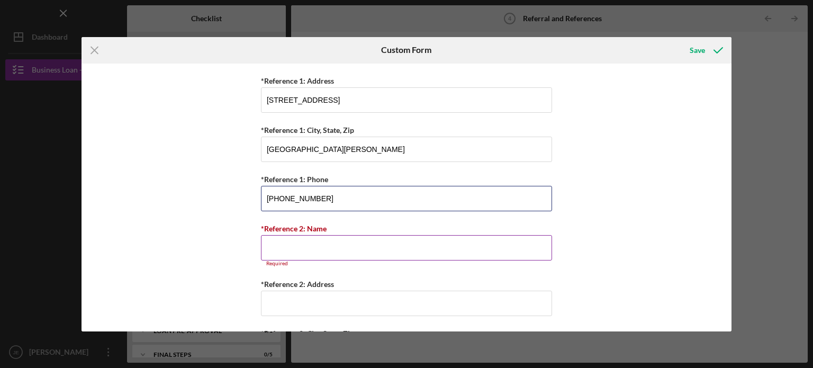
type input "(763) 360-0495"
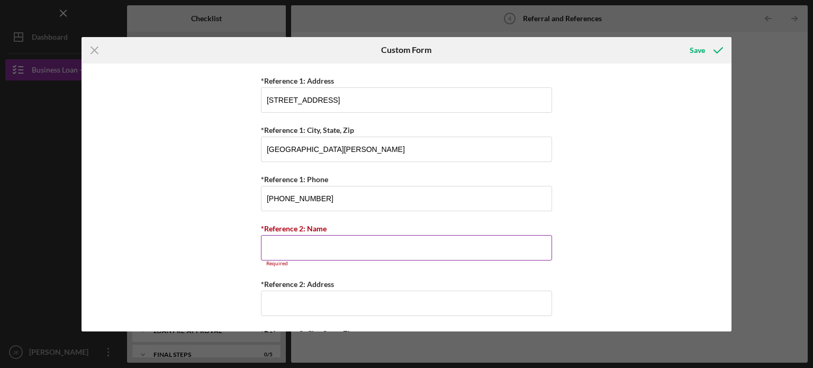
click at [286, 249] on input "*Reference 2: Name" at bounding box center [406, 247] width 291 height 25
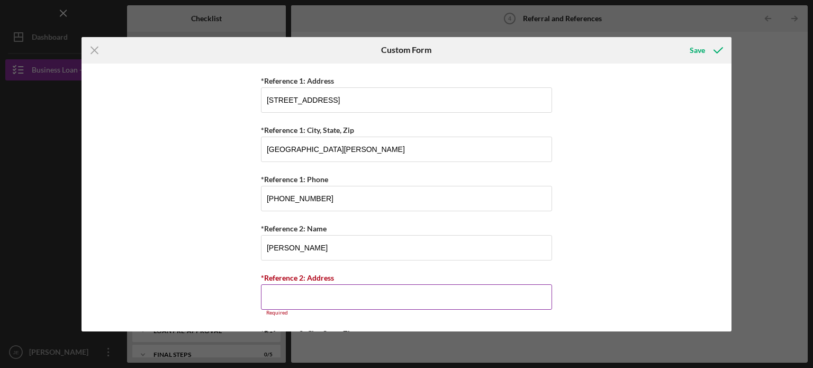
click at [296, 287] on input "*Reference 2: Address" at bounding box center [406, 296] width 291 height 25
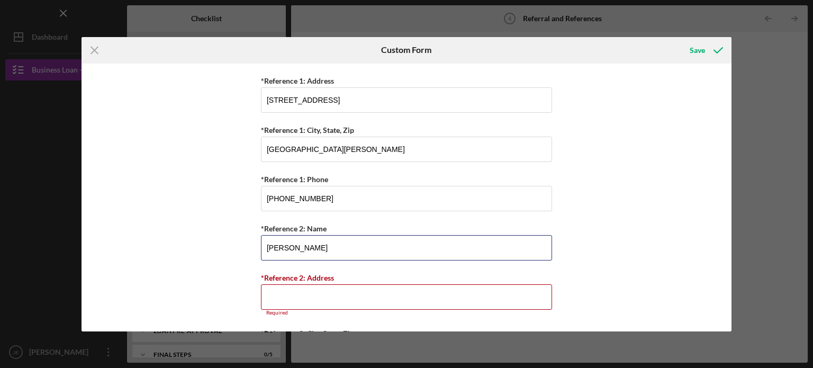
drag, startPoint x: 333, startPoint y: 248, endPoint x: 254, endPoint y: 249, distance: 78.9
click at [254, 249] on div "Referral *Referral Type How did you hear about Justine PETERSEN? JP Client JP P…" at bounding box center [406, 198] width 650 height 268
type input "Ann Skodje"
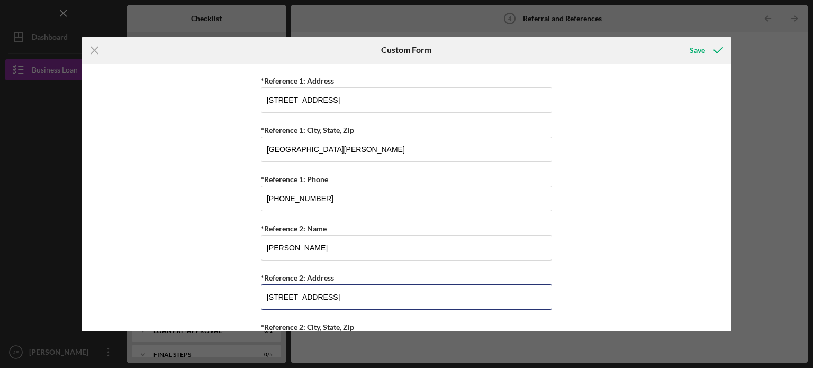
type input "4338 Pleasant Ave"
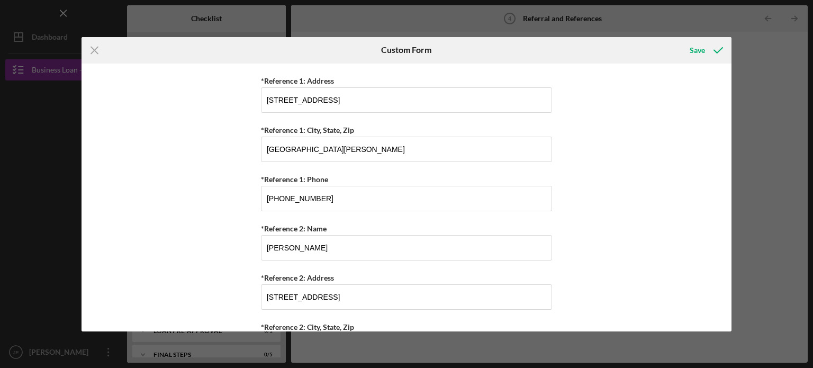
scroll to position [505, 0]
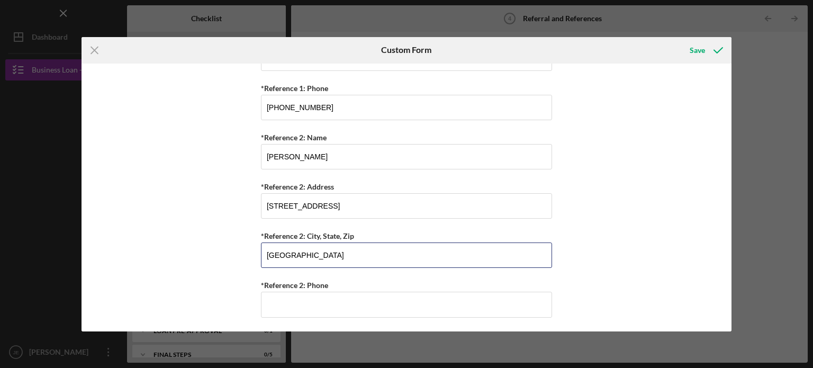
type input "Minneapolis, MN 55409"
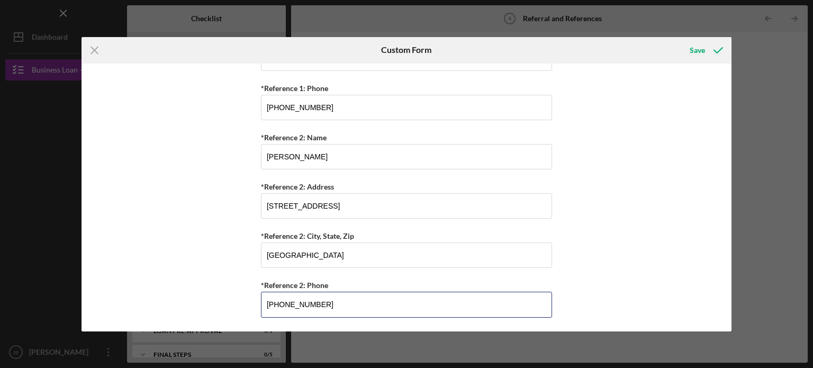
type input "(612) 810-3576"
click at [703, 43] on div "Save" at bounding box center [697, 50] width 15 height 21
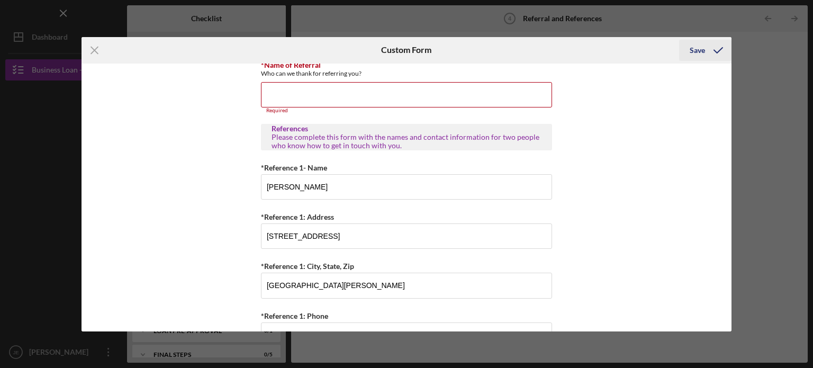
scroll to position [281, 0]
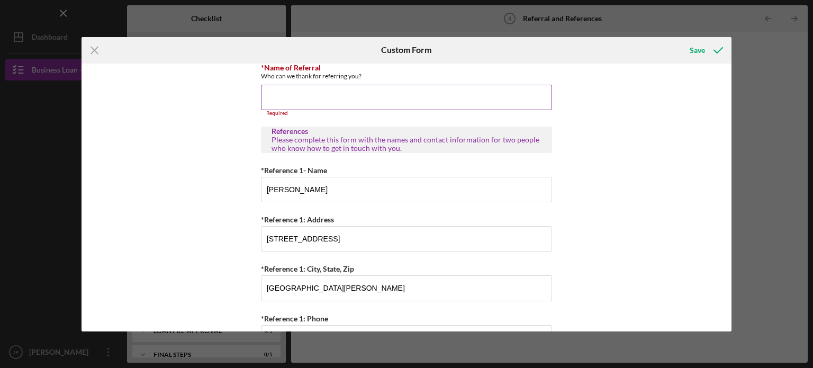
click at [289, 96] on input "*Name of Referral" at bounding box center [406, 97] width 291 height 25
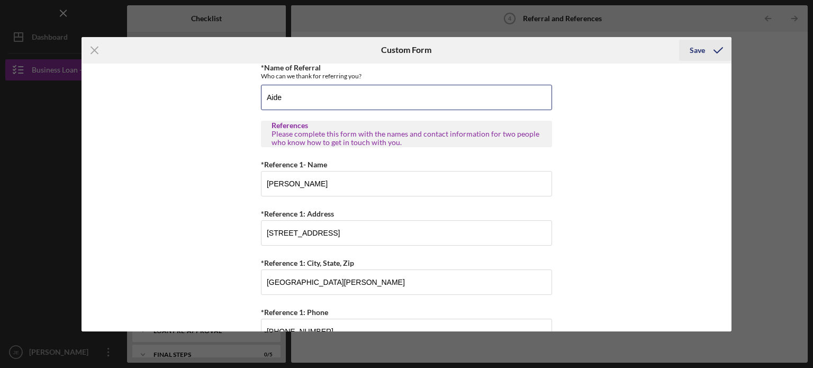
type input "Aide"
click at [692, 46] on div "Save" at bounding box center [697, 50] width 15 height 21
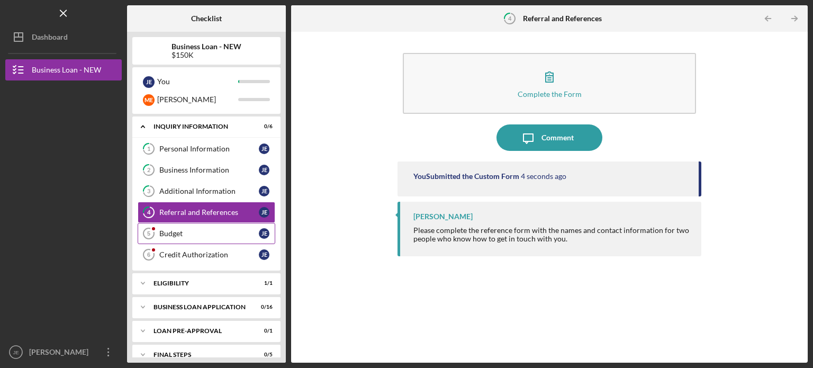
click at [214, 230] on div "Budget" at bounding box center [208, 233] width 99 height 8
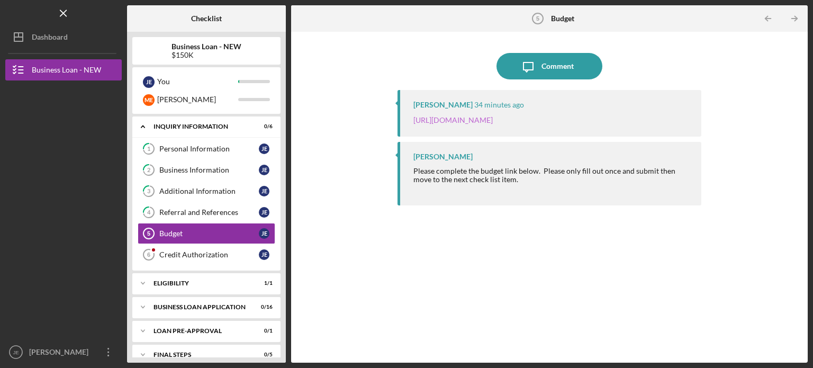
click at [493, 120] on link "https://justinepetersen.tfaforms.net/21?serviceID=a1gPC000004vO9l" at bounding box center [452, 119] width 79 height 9
click at [493, 119] on link "[URL][DOMAIN_NAME]" at bounding box center [452, 119] width 79 height 9
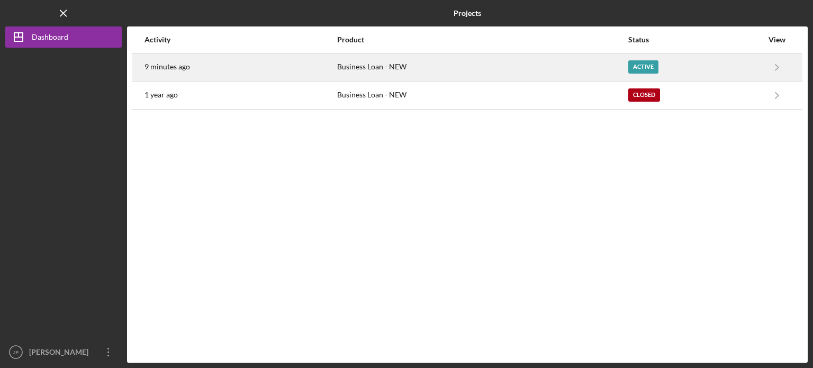
click at [657, 74] on div "Active" at bounding box center [695, 67] width 134 height 26
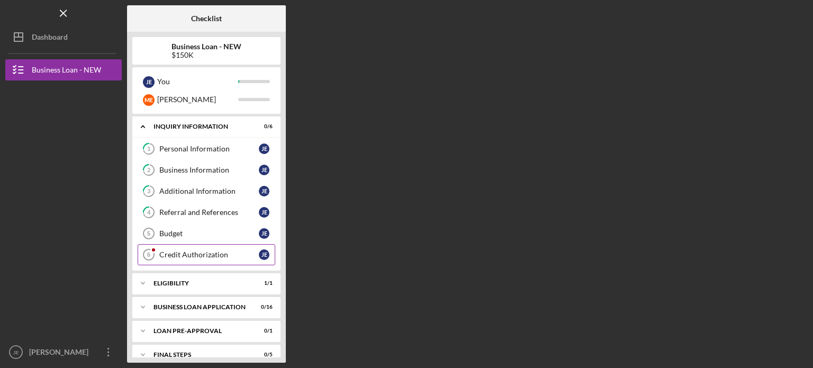
click at [229, 256] on div "Credit Authorization" at bounding box center [208, 254] width 99 height 8
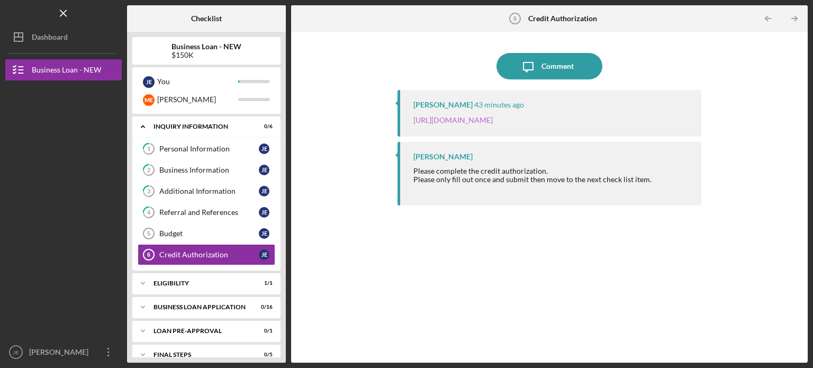
click at [493, 117] on link "[URL][DOMAIN_NAME]" at bounding box center [452, 119] width 79 height 9
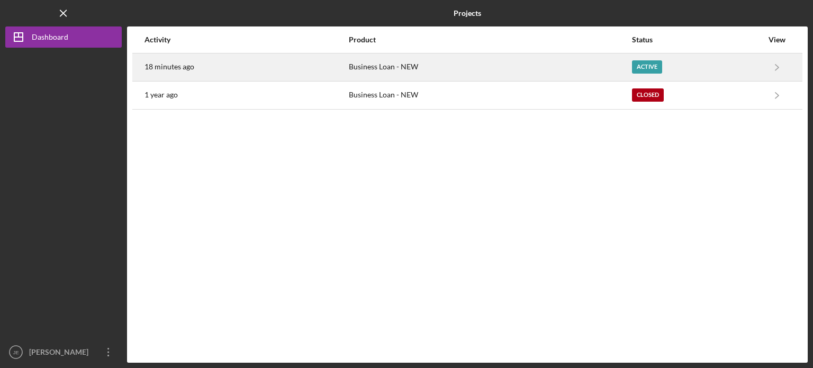
click at [648, 65] on div "Active" at bounding box center [647, 66] width 30 height 13
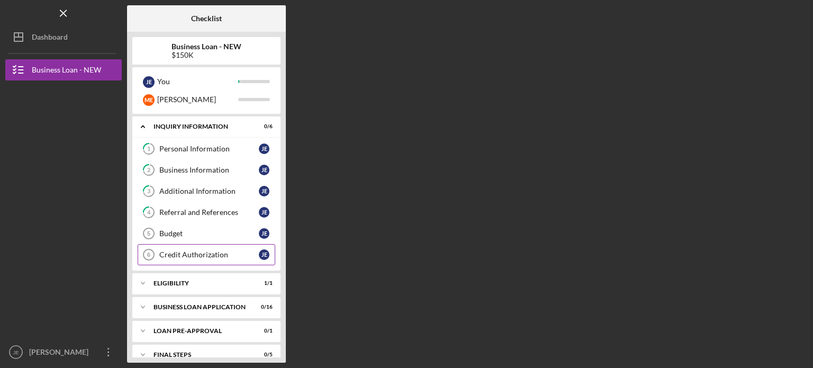
click at [249, 256] on div "Credit Authorization" at bounding box center [208, 254] width 99 height 8
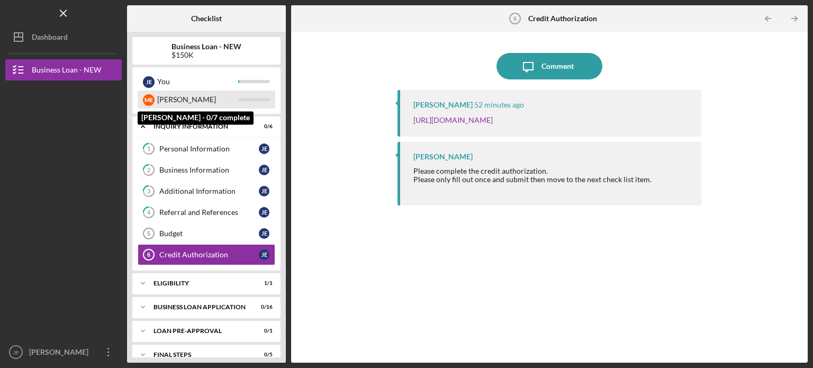
click at [180, 97] on div "[PERSON_NAME]" at bounding box center [197, 99] width 81 height 18
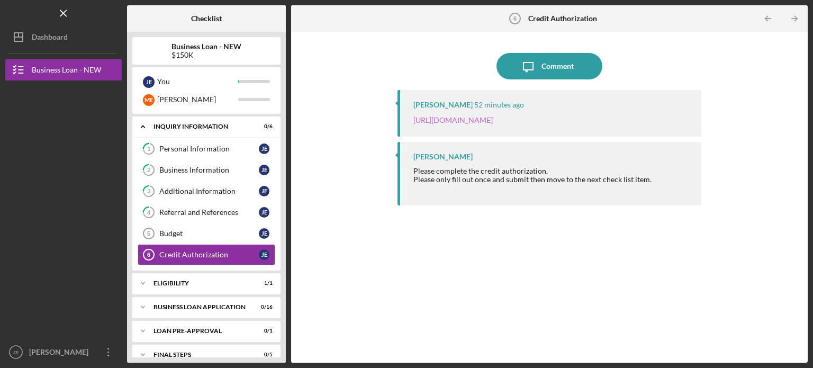
click at [493, 120] on link "https://justinepetersen.tfaforms.net/28?contactid=003PC00000FcUkT" at bounding box center [452, 119] width 79 height 9
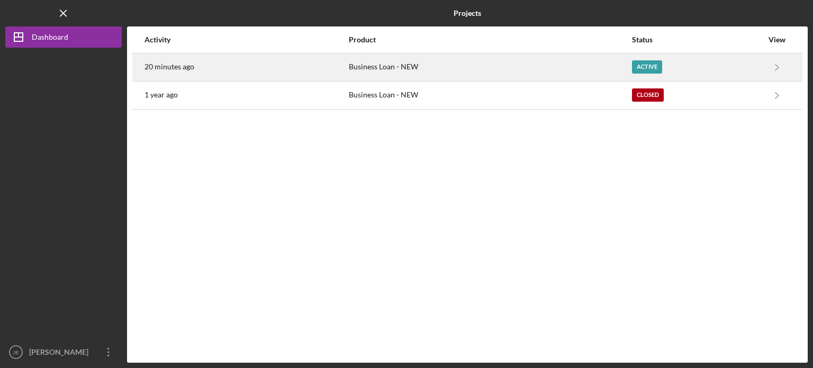
click at [652, 60] on div "Active" at bounding box center [647, 66] width 30 height 13
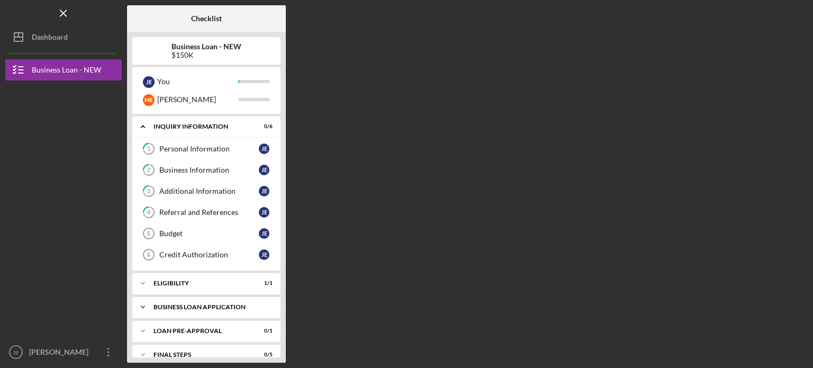
click at [179, 307] on div "BUSINESS LOAN APPLICATION" at bounding box center [210, 307] width 114 height 6
click at [262, 311] on div "Icon/Expander BUSINESS LOAN APPLICATION 0 / 16" at bounding box center [206, 307] width 148 height 22
click at [206, 330] on div "LOAN PRE-APPROVAL" at bounding box center [210, 331] width 114 height 6
click at [207, 342] on link "Loan Pre-Approval Loan Pre-Approval [PERSON_NAME]" at bounding box center [207, 352] width 138 height 21
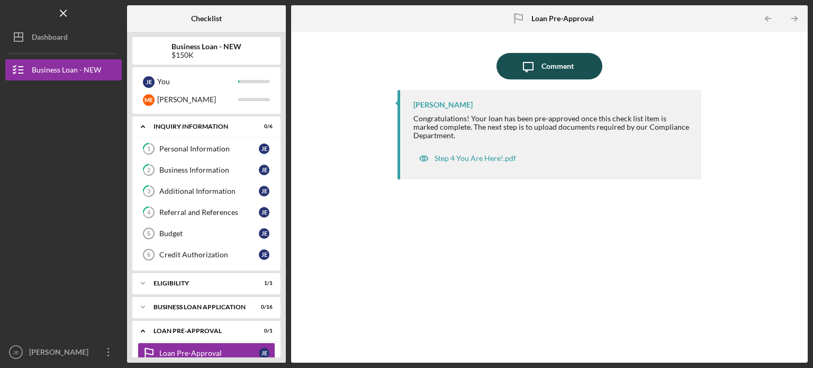
click at [546, 64] on div "Comment" at bounding box center [557, 66] width 32 height 26
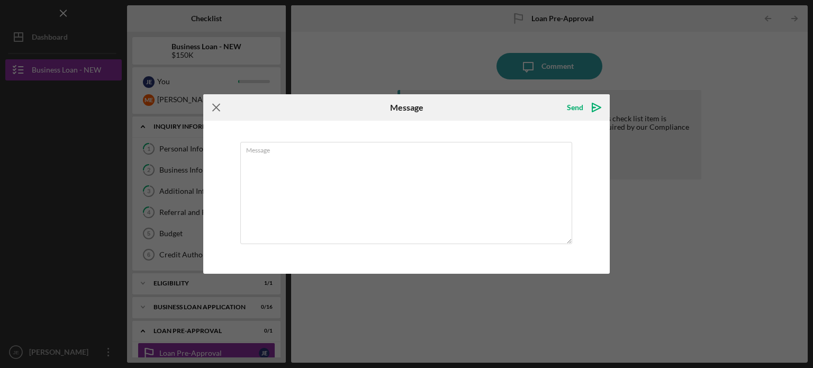
click at [220, 104] on icon "Icon/Menu Close" at bounding box center [216, 107] width 26 height 26
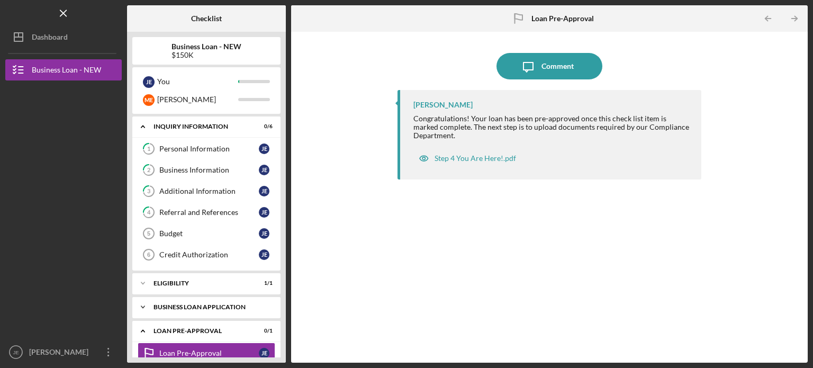
click at [233, 297] on div "Icon/Expander BUSINESS LOAN APPLICATION 0 / 16" at bounding box center [206, 306] width 148 height 21
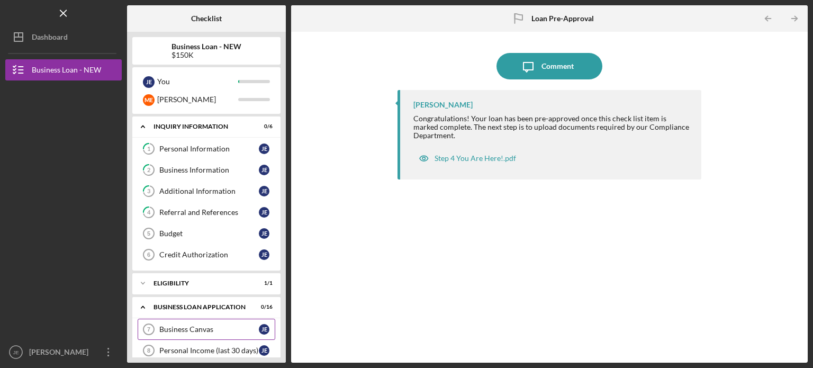
click at [225, 325] on div "Business Canvas" at bounding box center [208, 329] width 99 height 8
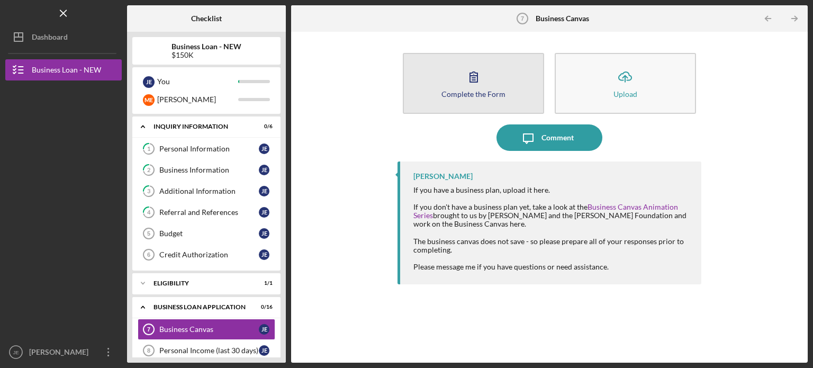
click at [477, 80] on icon "button" at bounding box center [473, 77] width 7 height 10
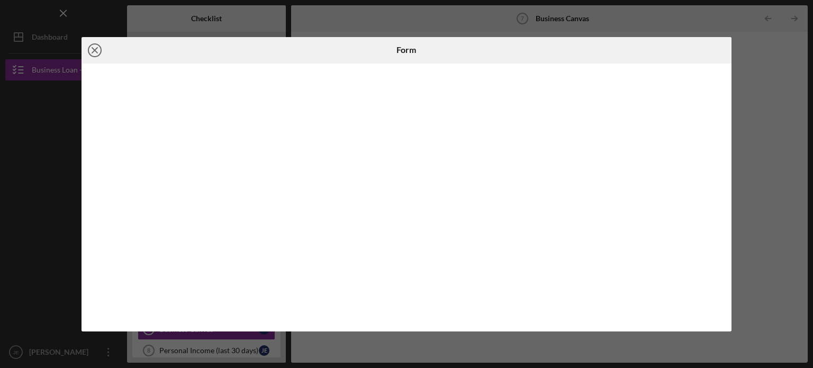
click at [94, 46] on icon "Icon/Close" at bounding box center [94, 50] width 26 height 26
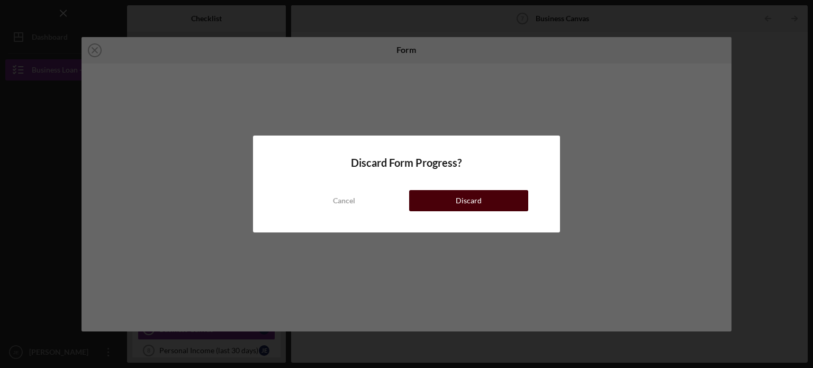
click at [453, 196] on button "Discard" at bounding box center [468, 200] width 119 height 21
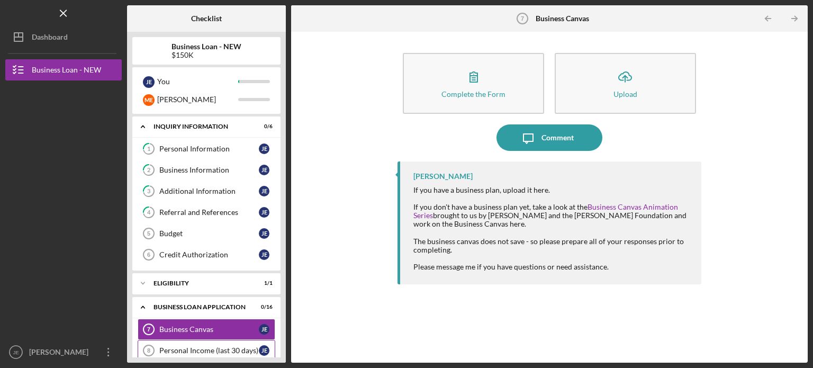
click at [234, 346] on div "Personal Income (last 30 days)" at bounding box center [208, 350] width 99 height 8
